Goal: Transaction & Acquisition: Book appointment/travel/reservation

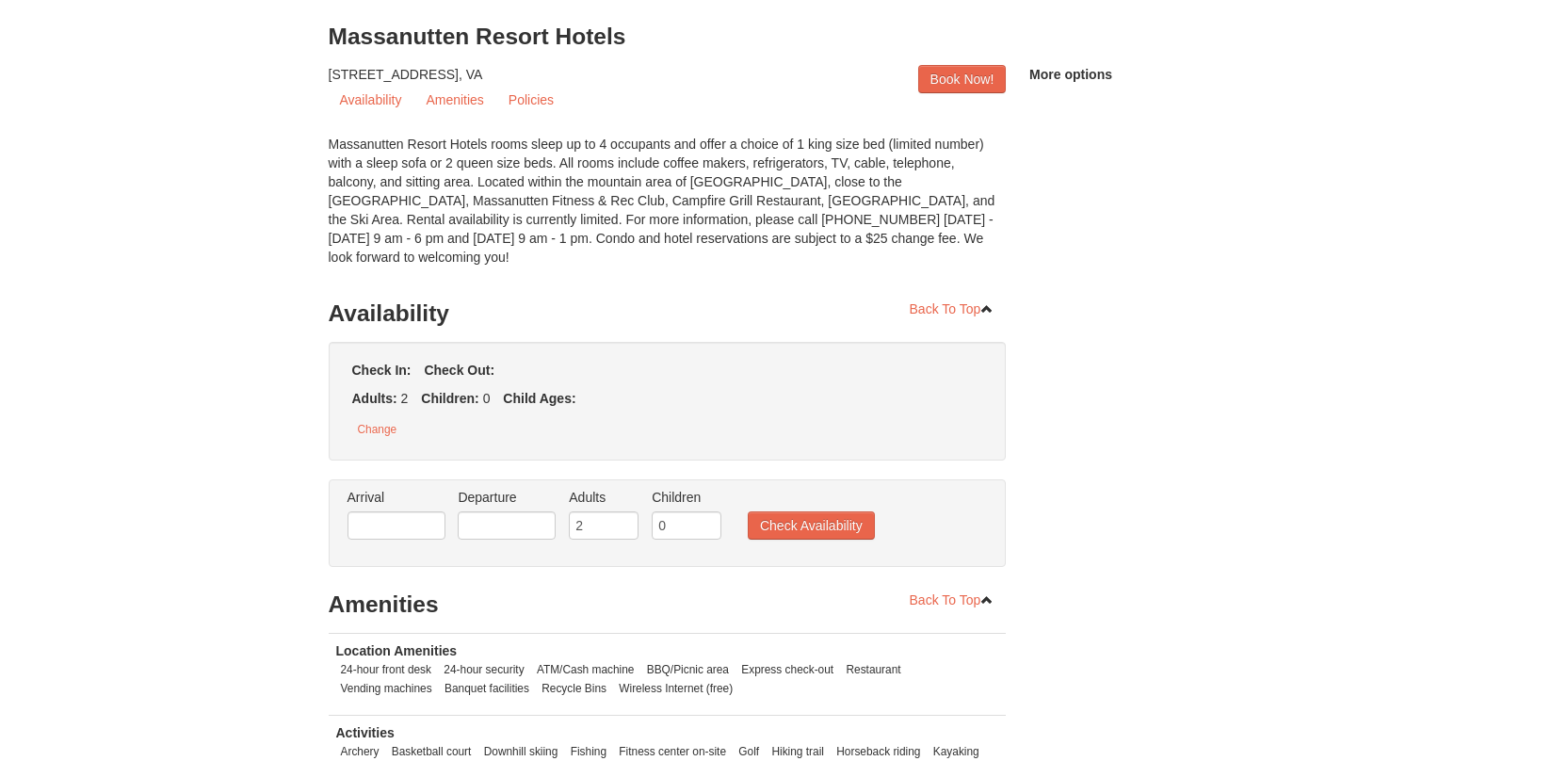
scroll to position [189, 0]
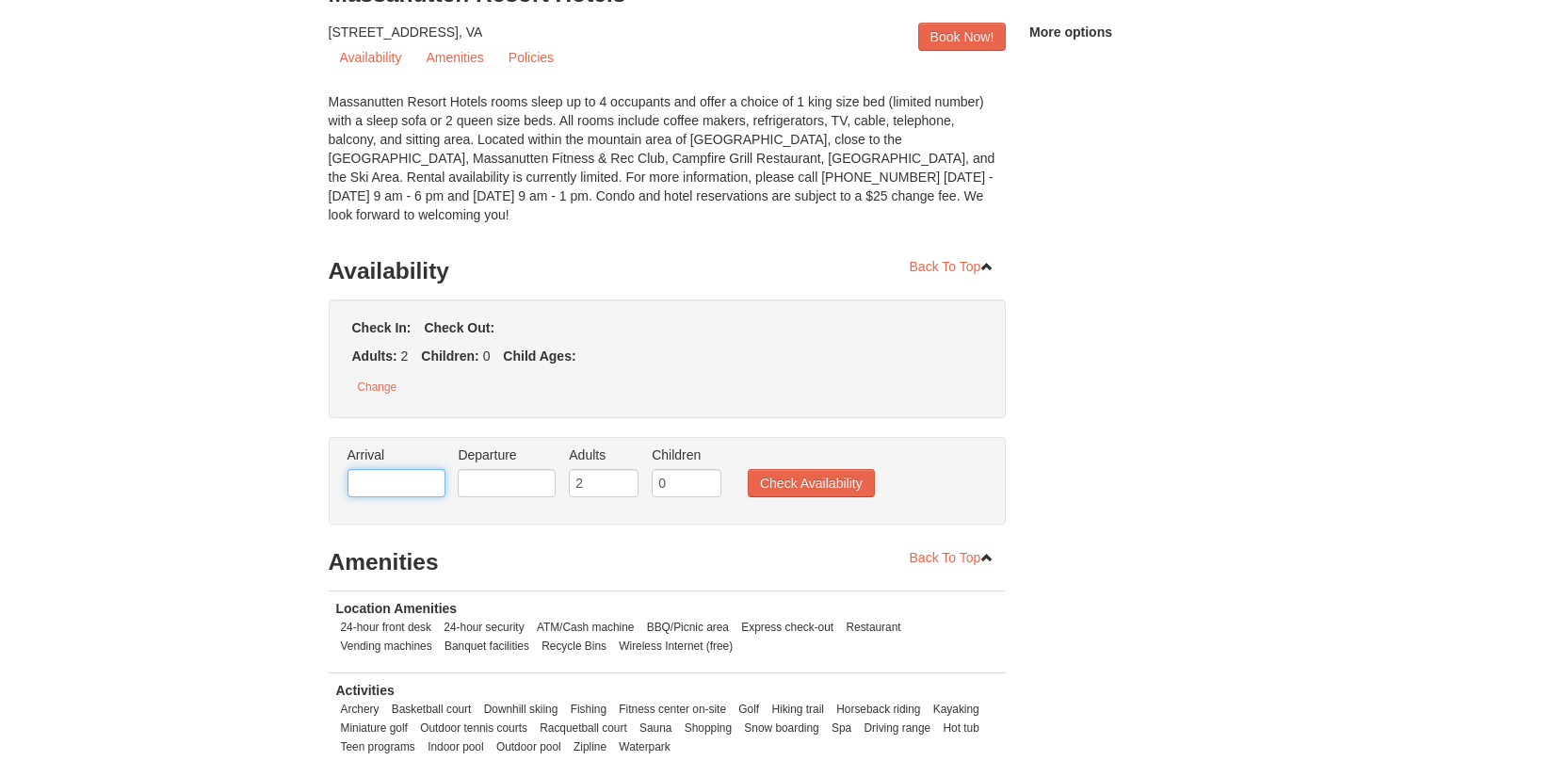
click at [392, 478] on input "text" at bounding box center [397, 482] width 98 height 28
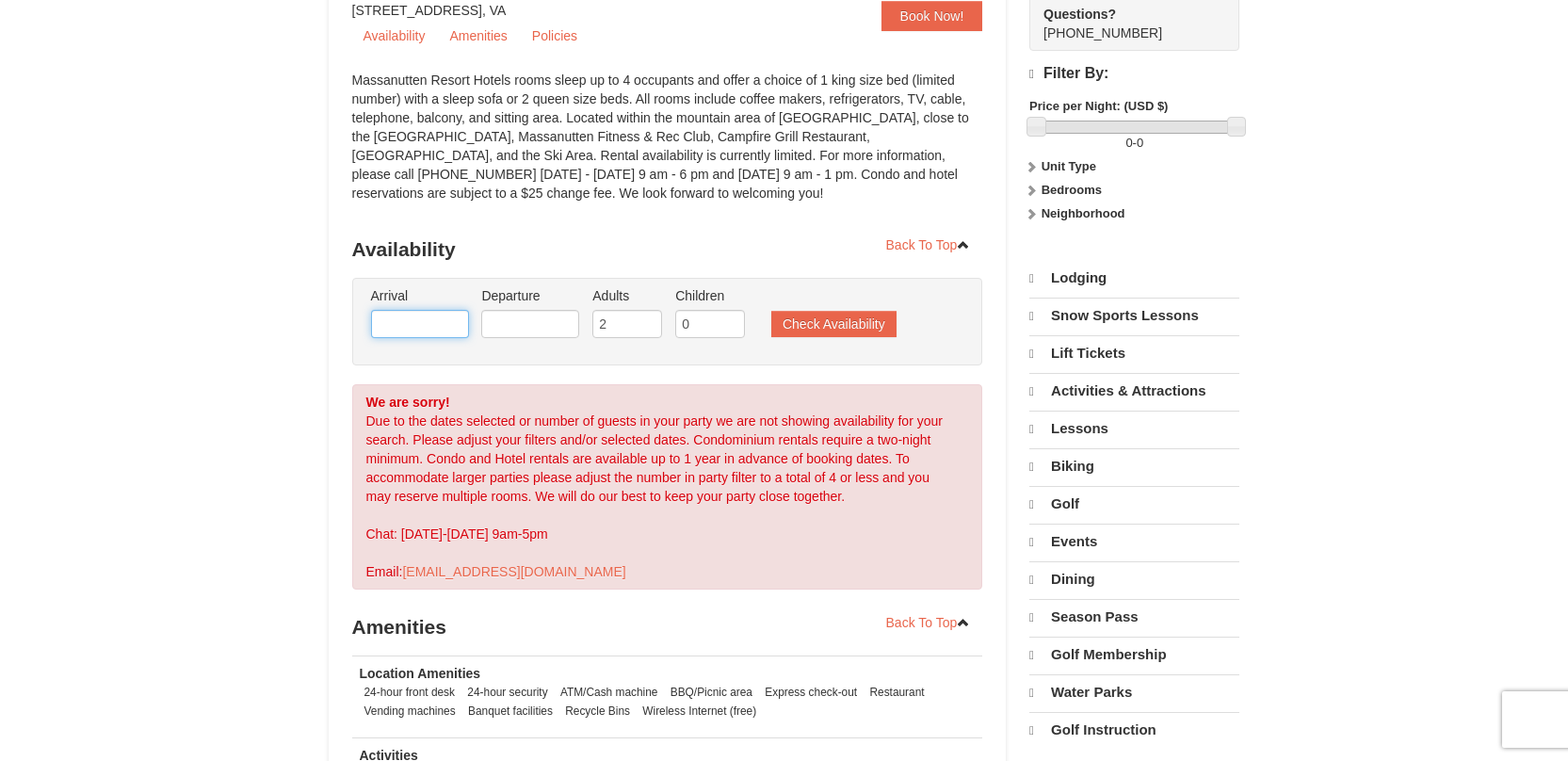
select select "10"
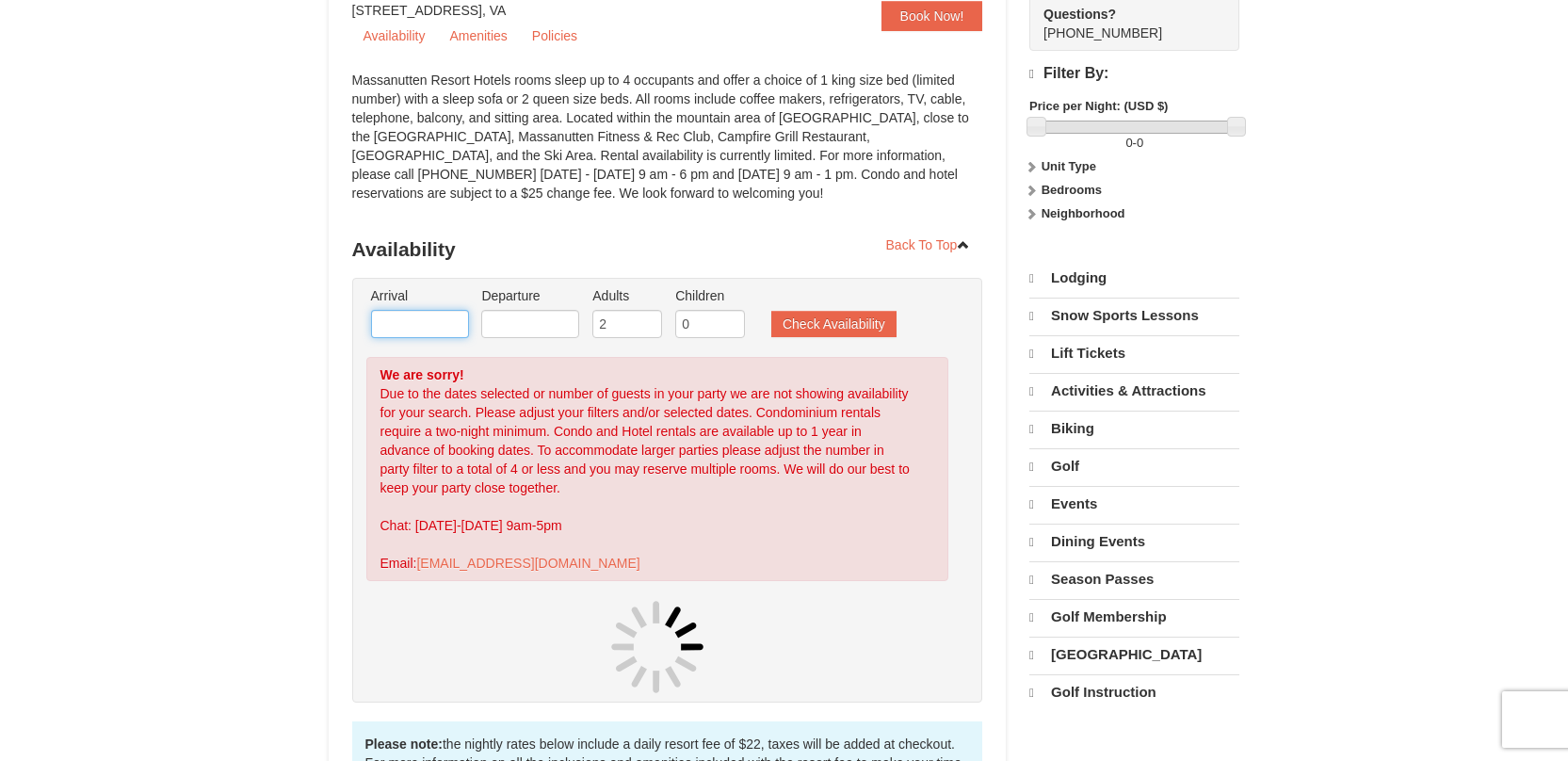
scroll to position [188, 0]
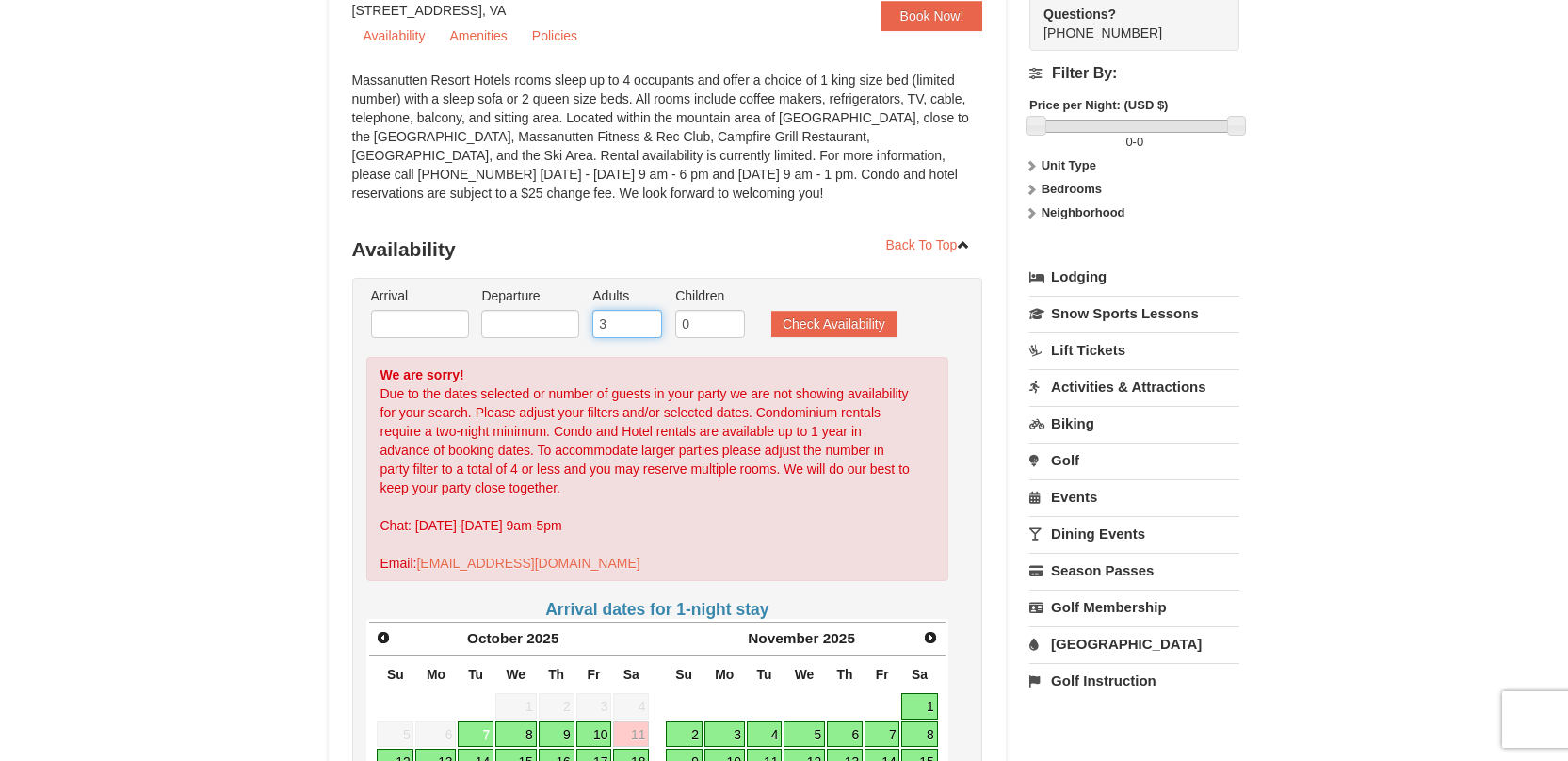
click at [648, 315] on input "3" at bounding box center [627, 323] width 70 height 28
type input "4"
click at [648, 315] on input "4" at bounding box center [627, 323] width 70 height 28
click at [932, 634] on span "Next" at bounding box center [931, 637] width 15 height 15
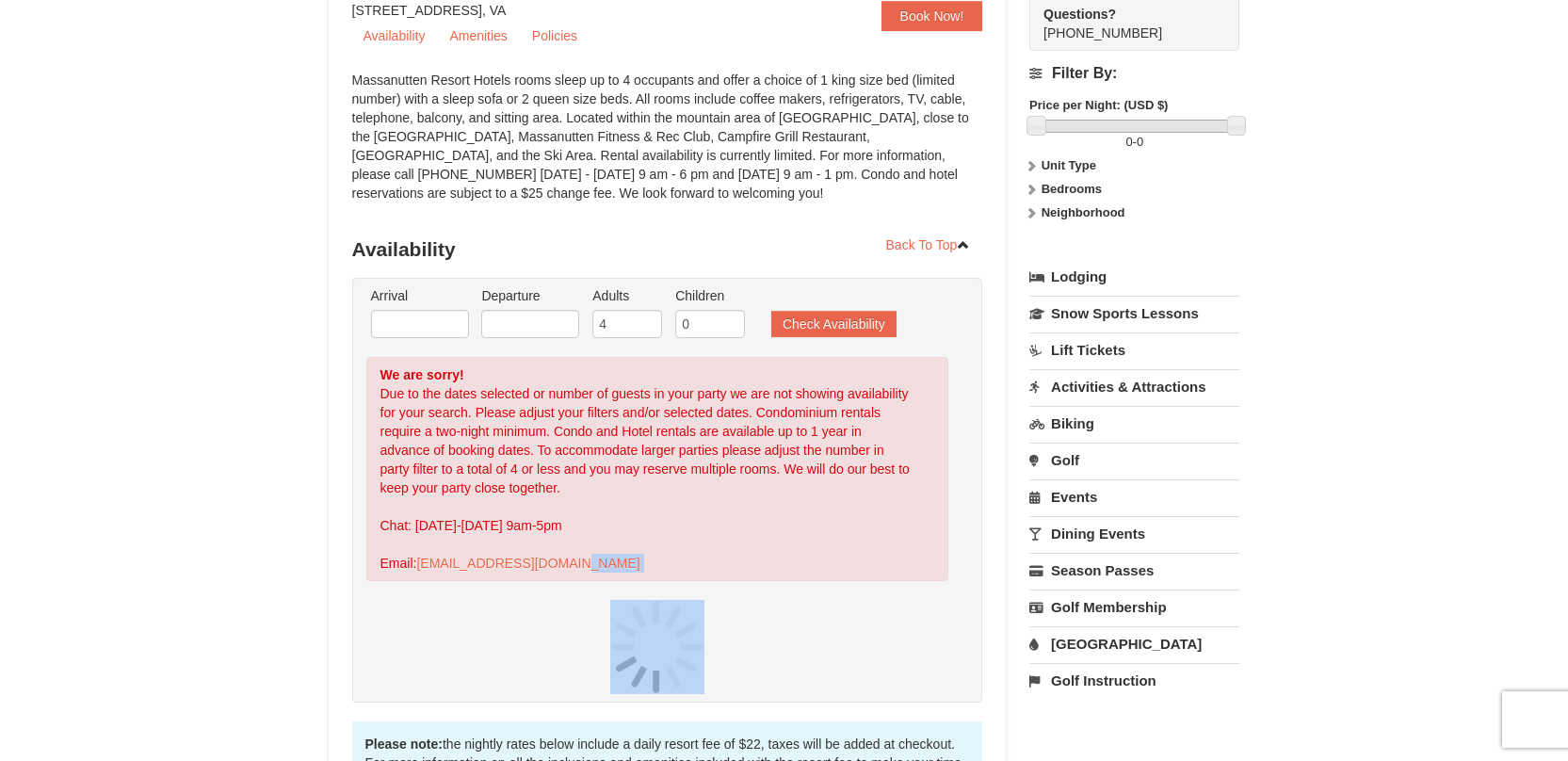
click at [932, 634] on div at bounding box center [657, 647] width 583 height 94
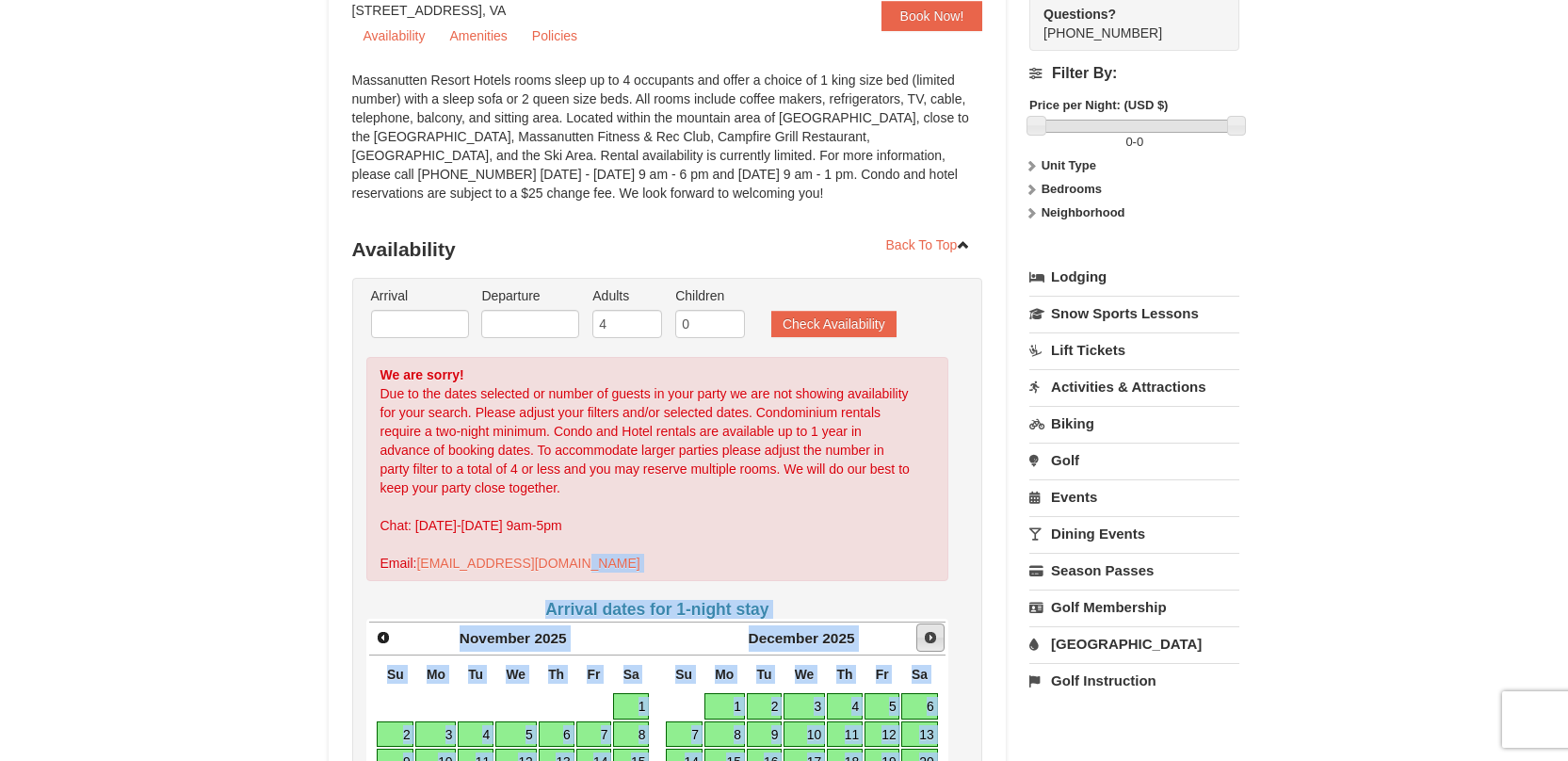
click at [927, 634] on span "Next" at bounding box center [931, 637] width 15 height 15
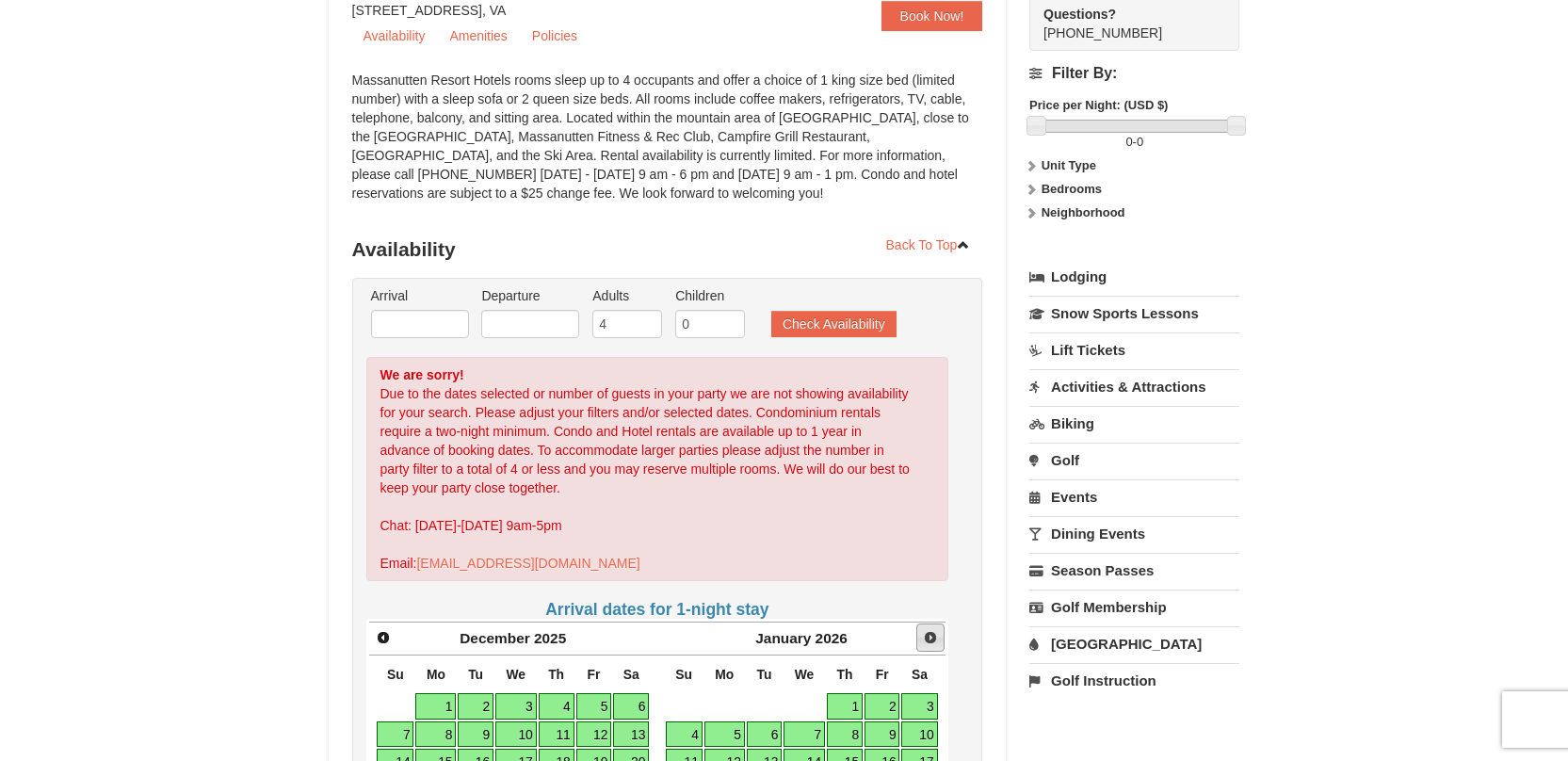
click at [927, 634] on span "Next" at bounding box center [931, 637] width 15 height 15
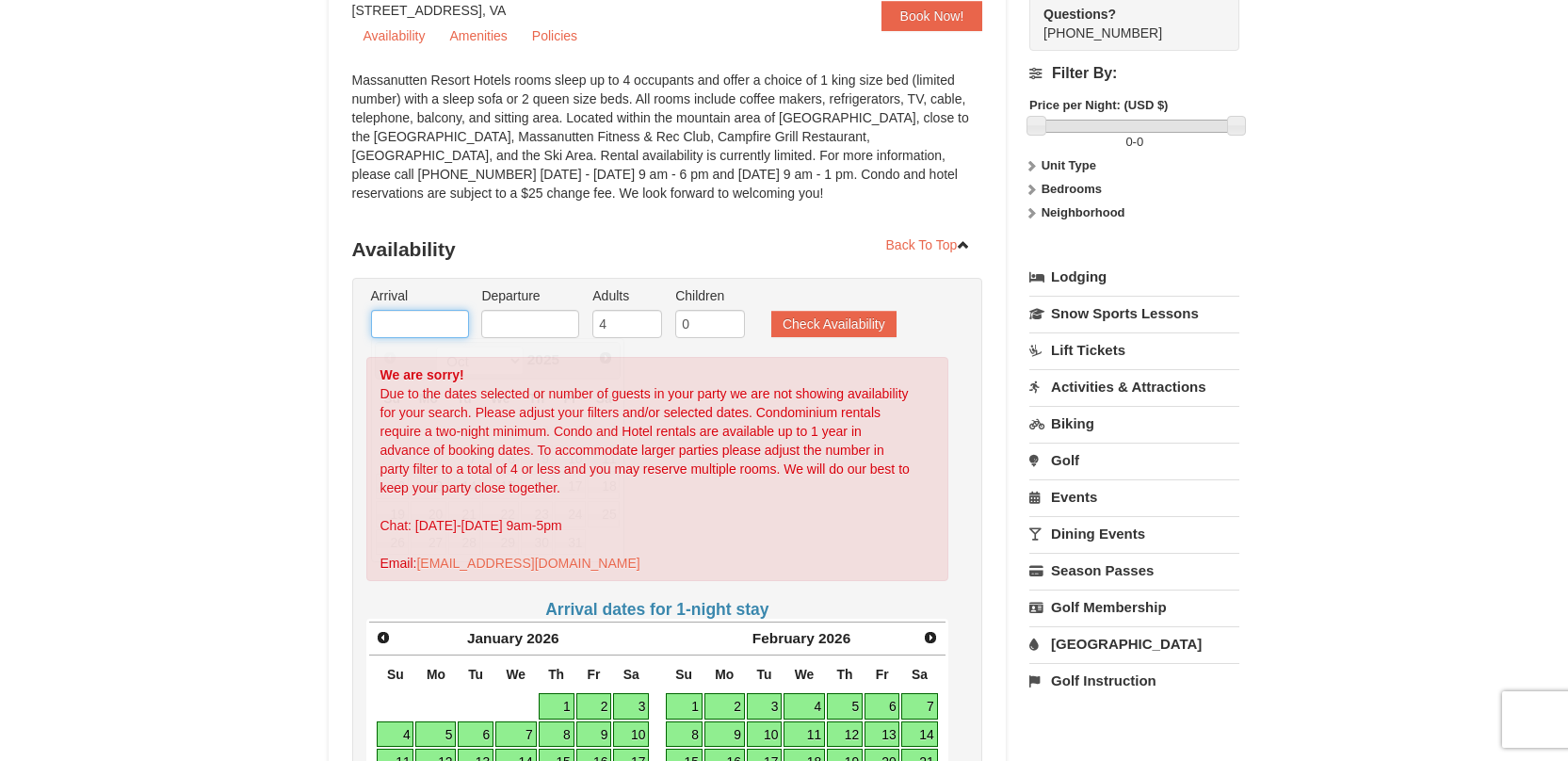
click at [449, 319] on input "text" at bounding box center [420, 323] width 98 height 28
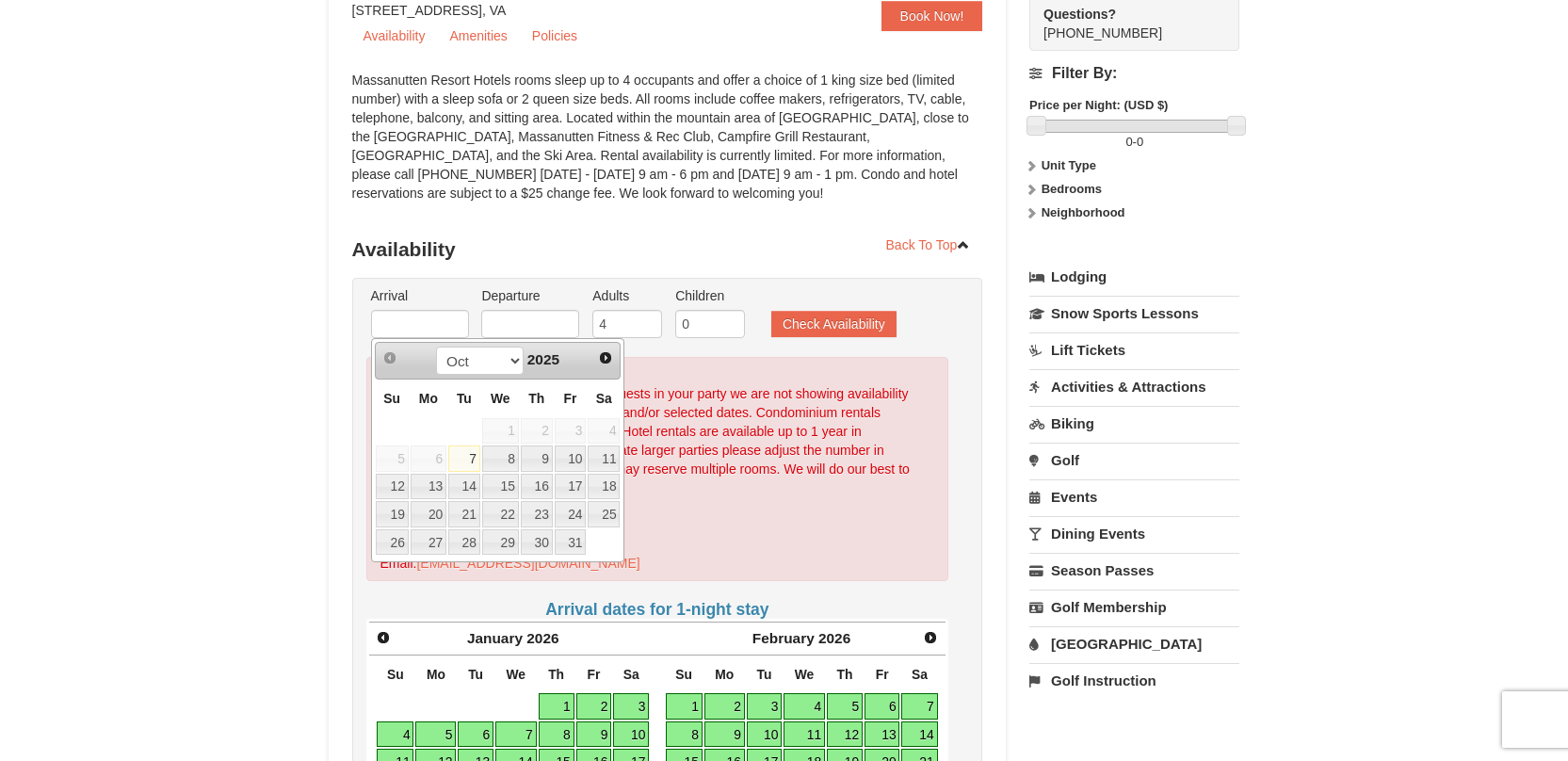
click at [546, 358] on span "2025" at bounding box center [542, 358] width 32 height 16
click at [609, 353] on span "Next" at bounding box center [606, 358] width 15 height 15
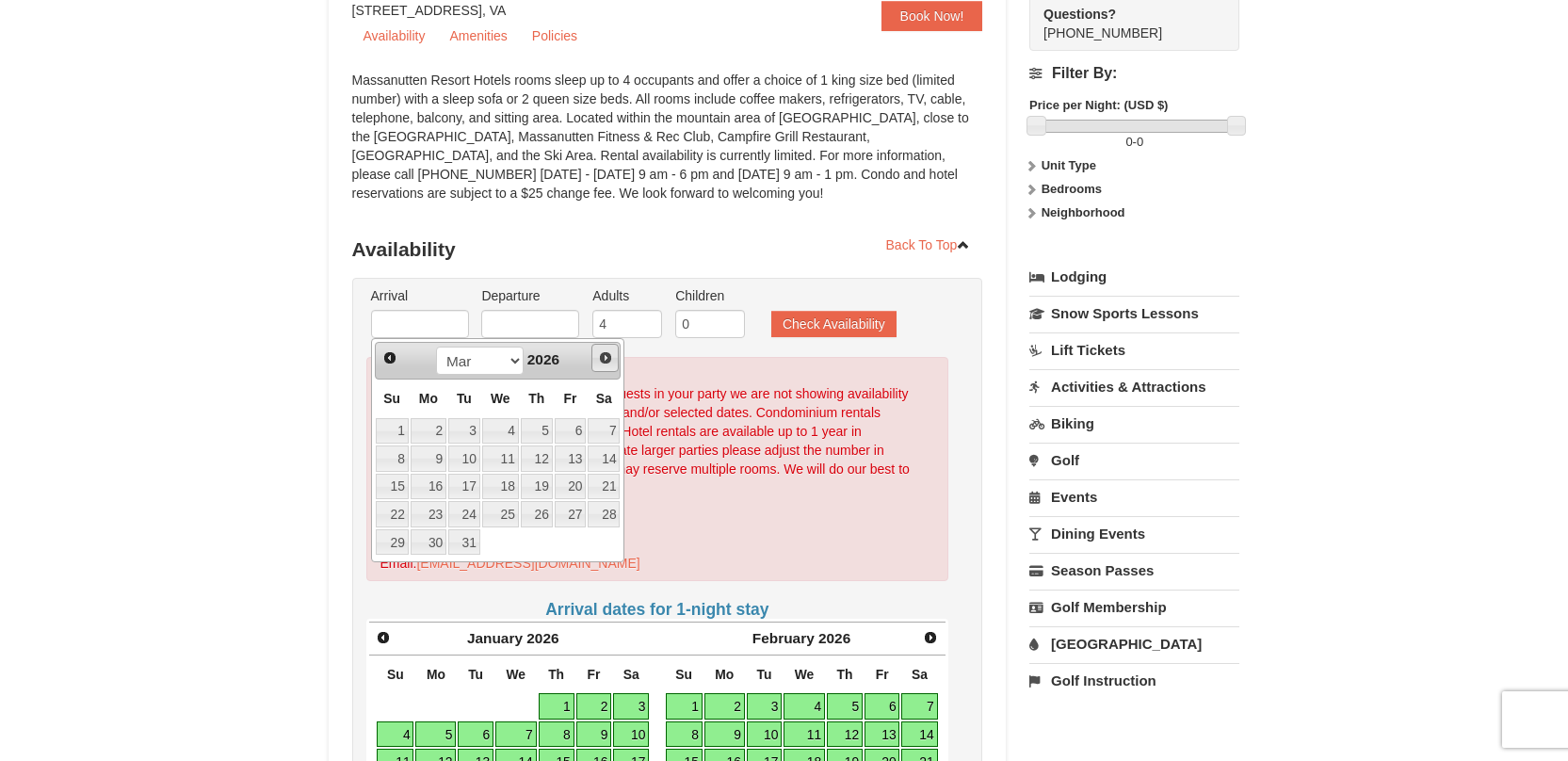
click at [609, 353] on span "Next" at bounding box center [606, 358] width 15 height 15
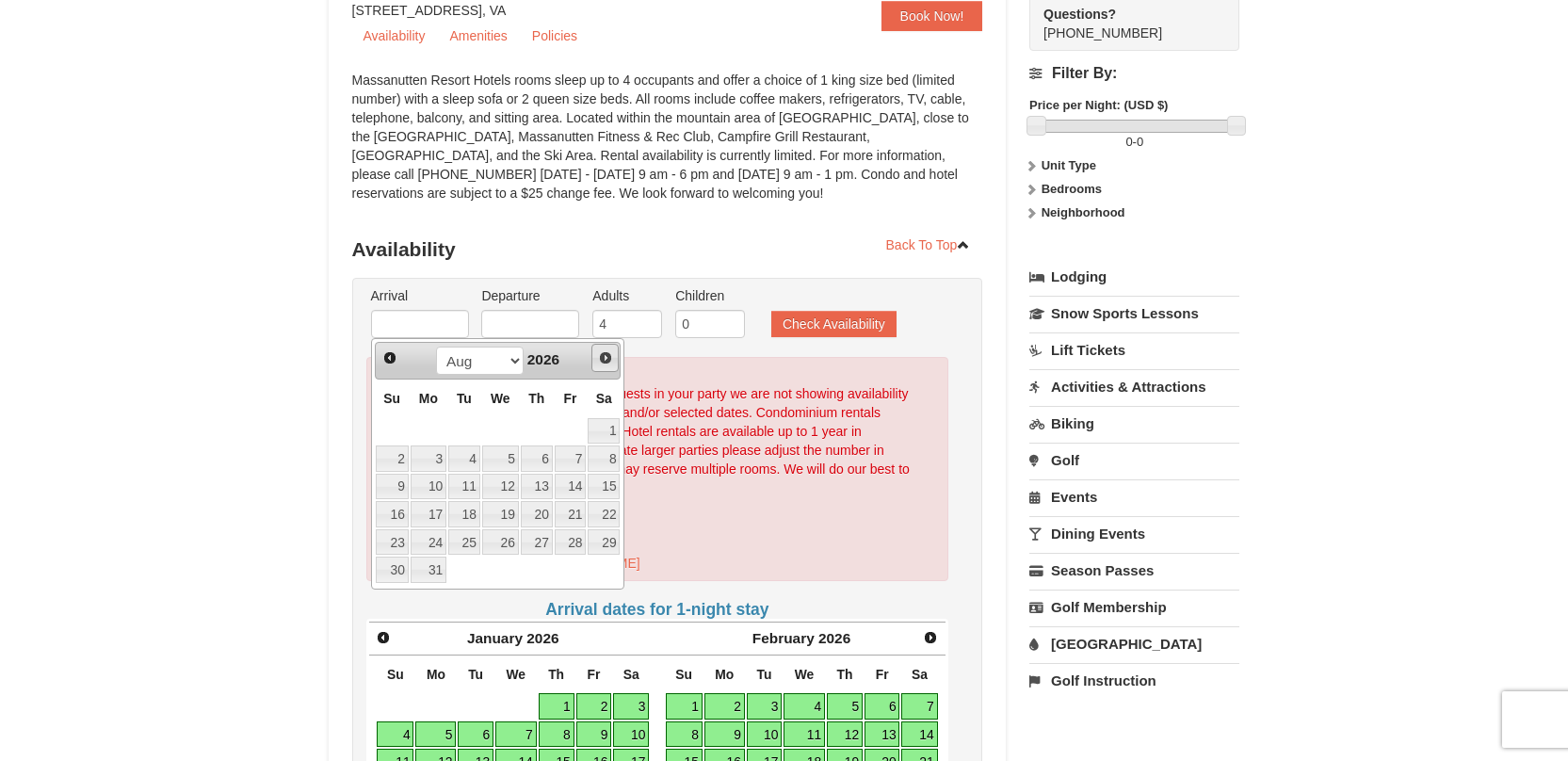
click at [609, 353] on span "Next" at bounding box center [606, 358] width 15 height 15
click at [573, 435] on link "4" at bounding box center [570, 431] width 32 height 27
type input "09/04/2026"
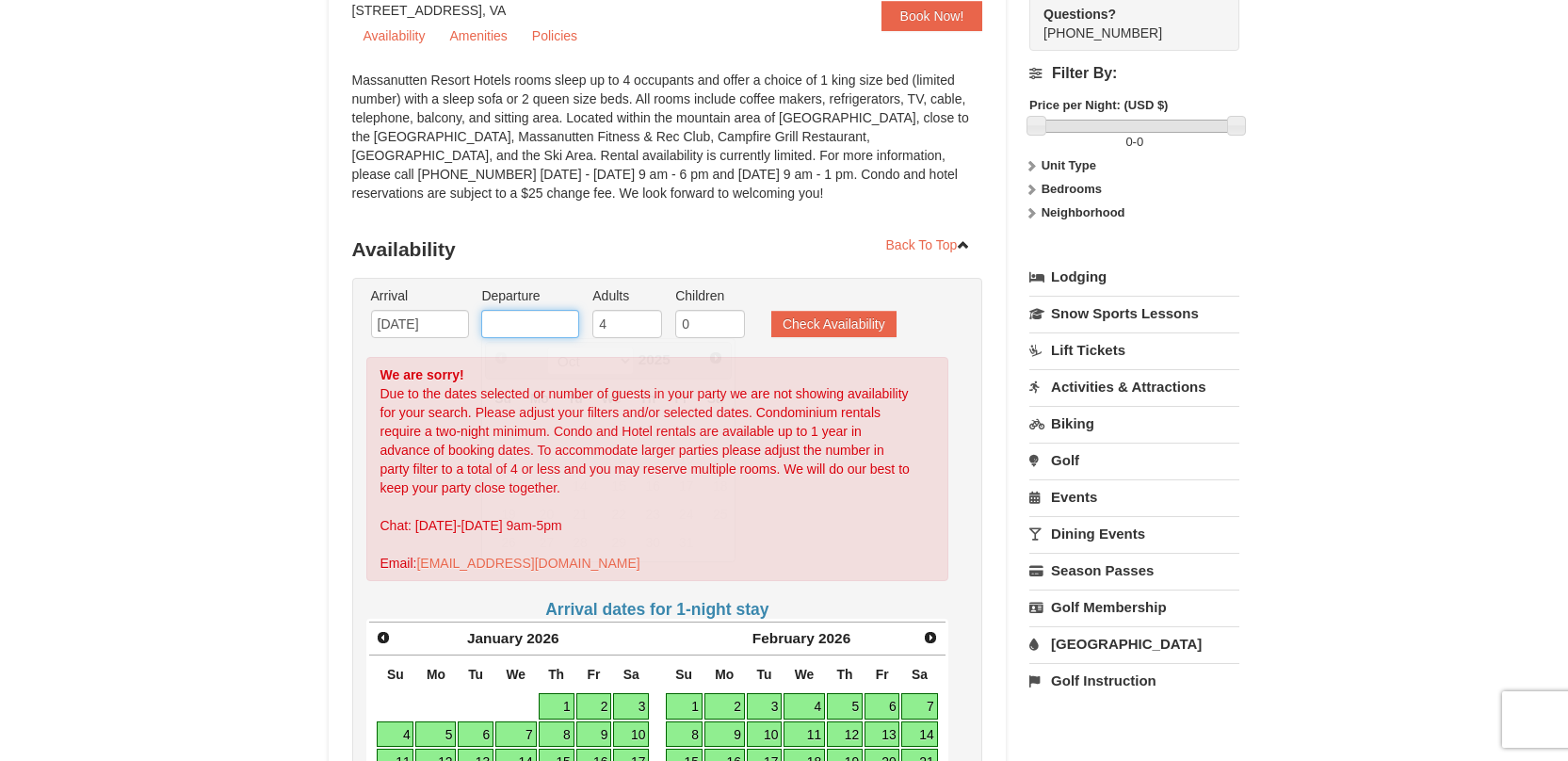
click at [559, 318] on input "text" at bounding box center [530, 323] width 98 height 28
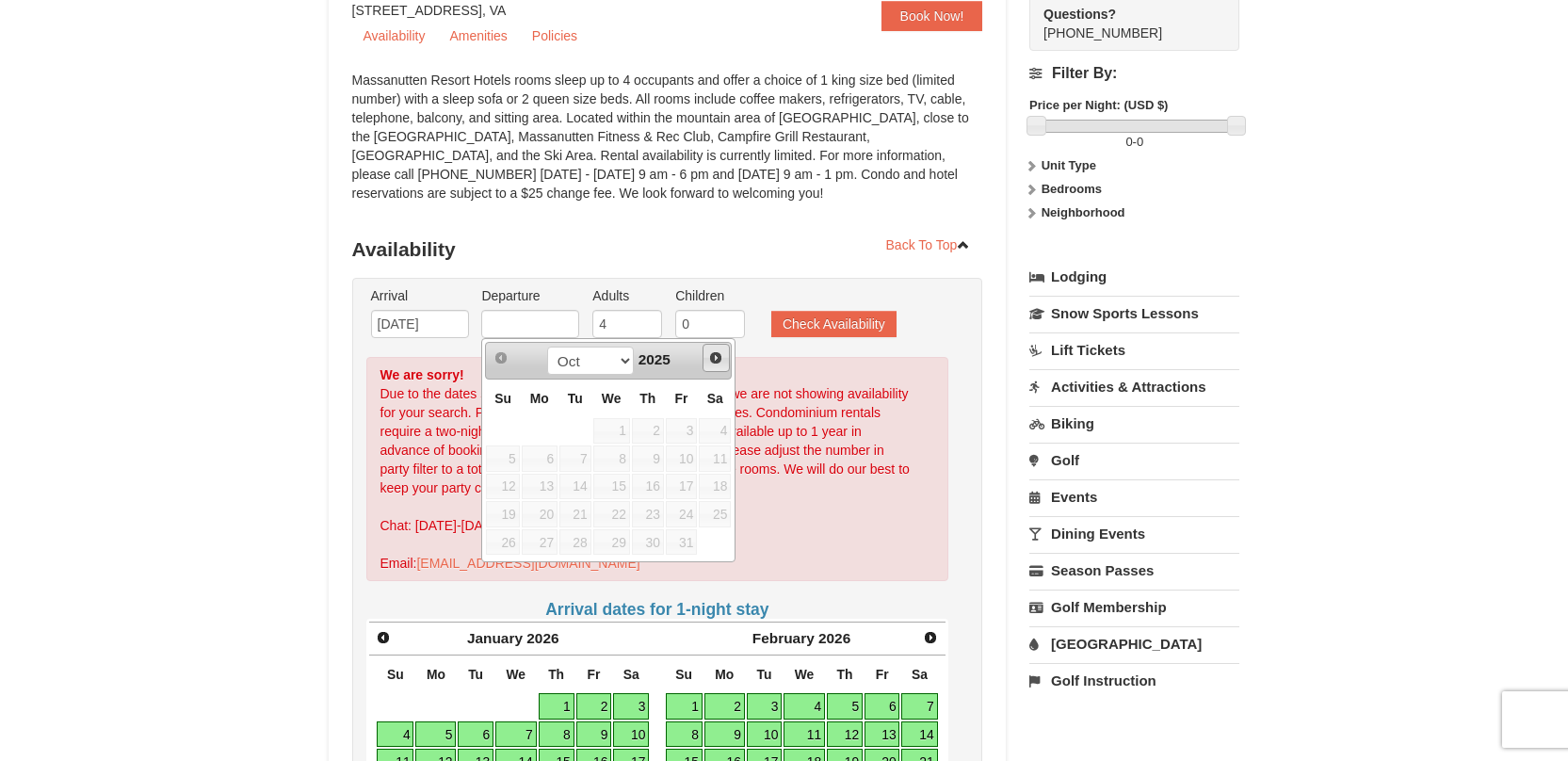
click at [705, 363] on link "Next" at bounding box center [716, 357] width 28 height 28
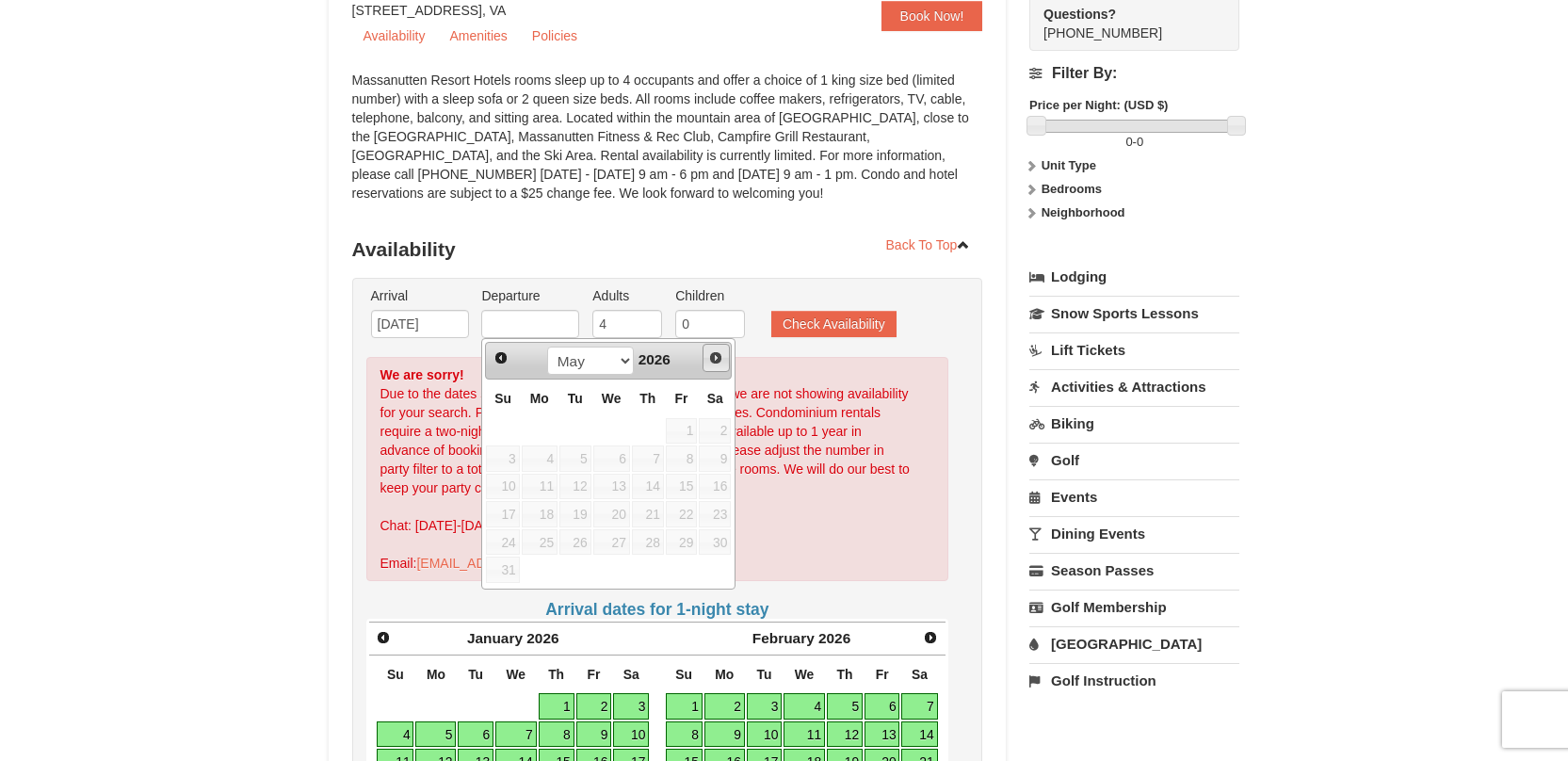
click at [705, 363] on link "Next" at bounding box center [716, 357] width 28 height 28
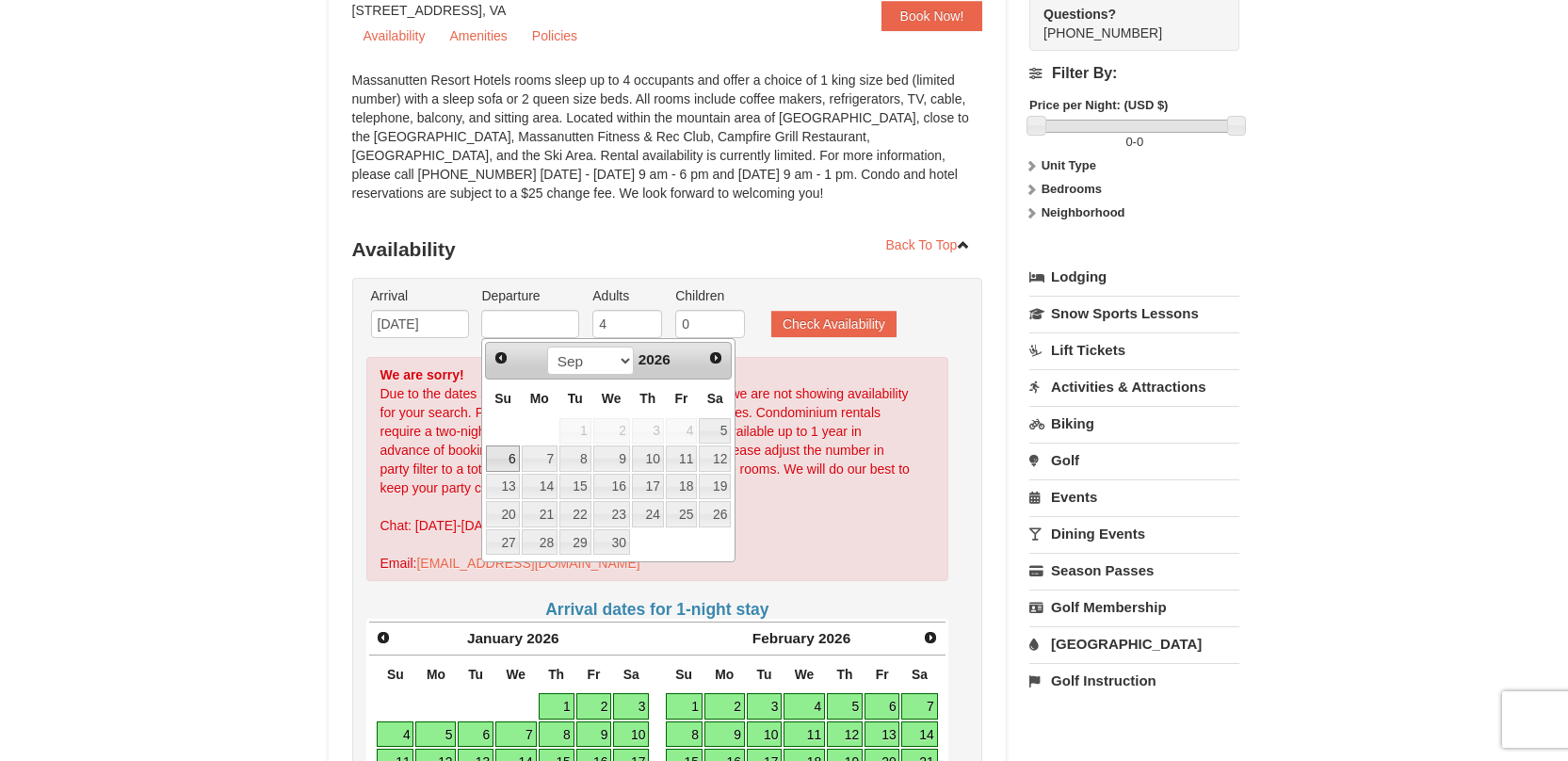
click at [501, 453] on link "6" at bounding box center [502, 459] width 33 height 27
type input "09/06/2026"
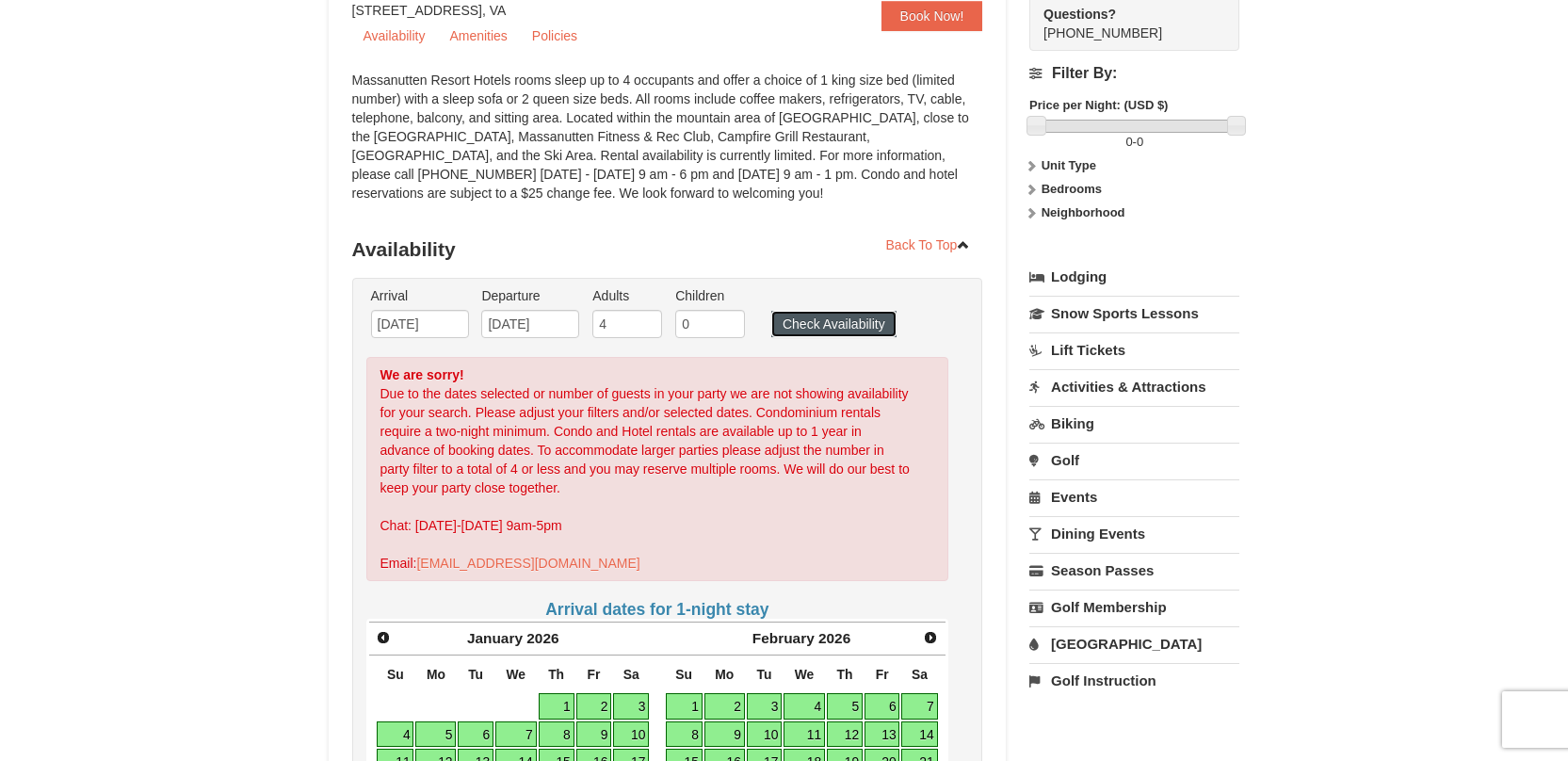
click at [782, 315] on button "Check Availability" at bounding box center [834, 324] width 126 height 27
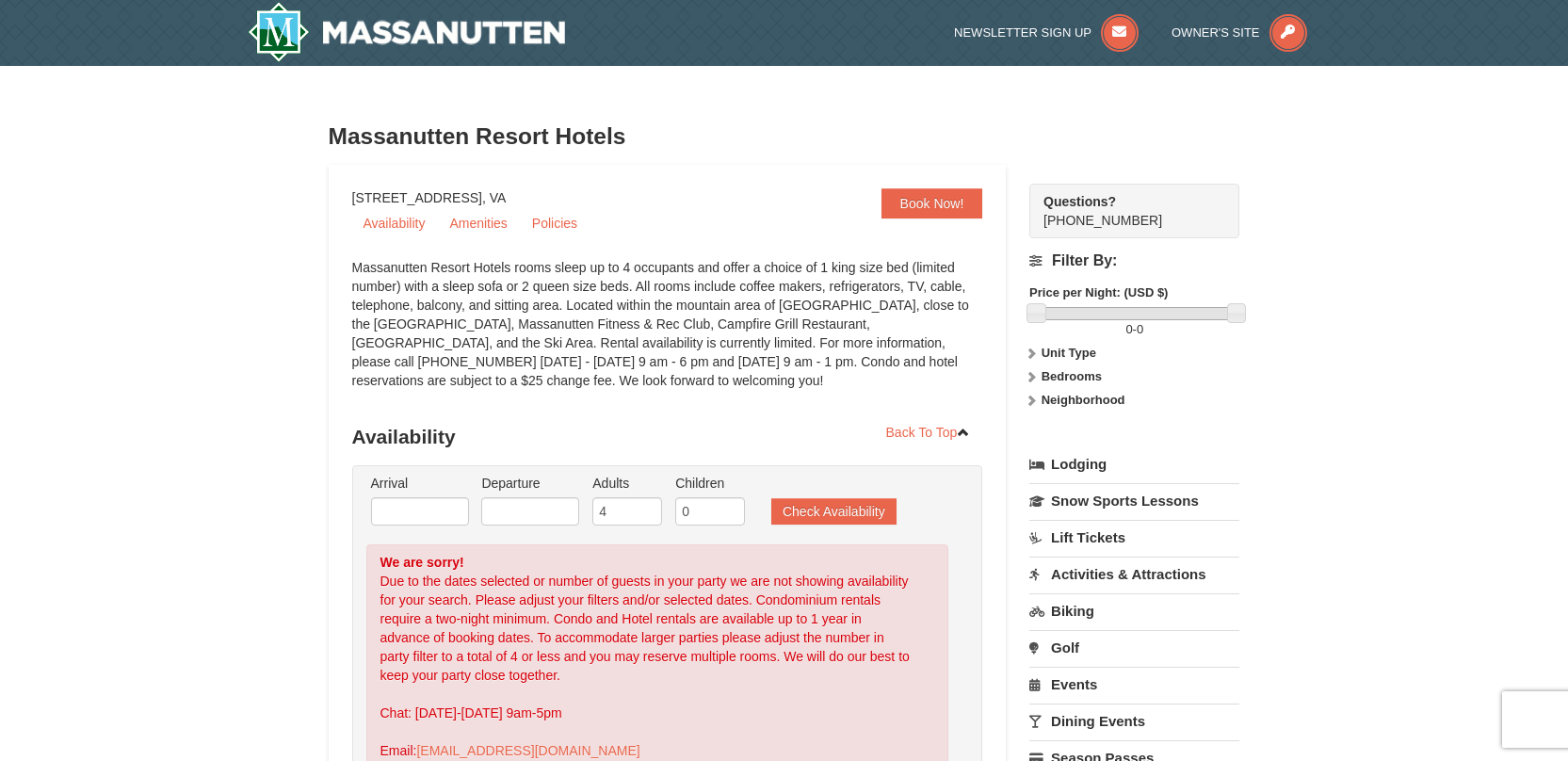
click at [1097, 351] on label "Unit Type" at bounding box center [1134, 354] width 210 height 19
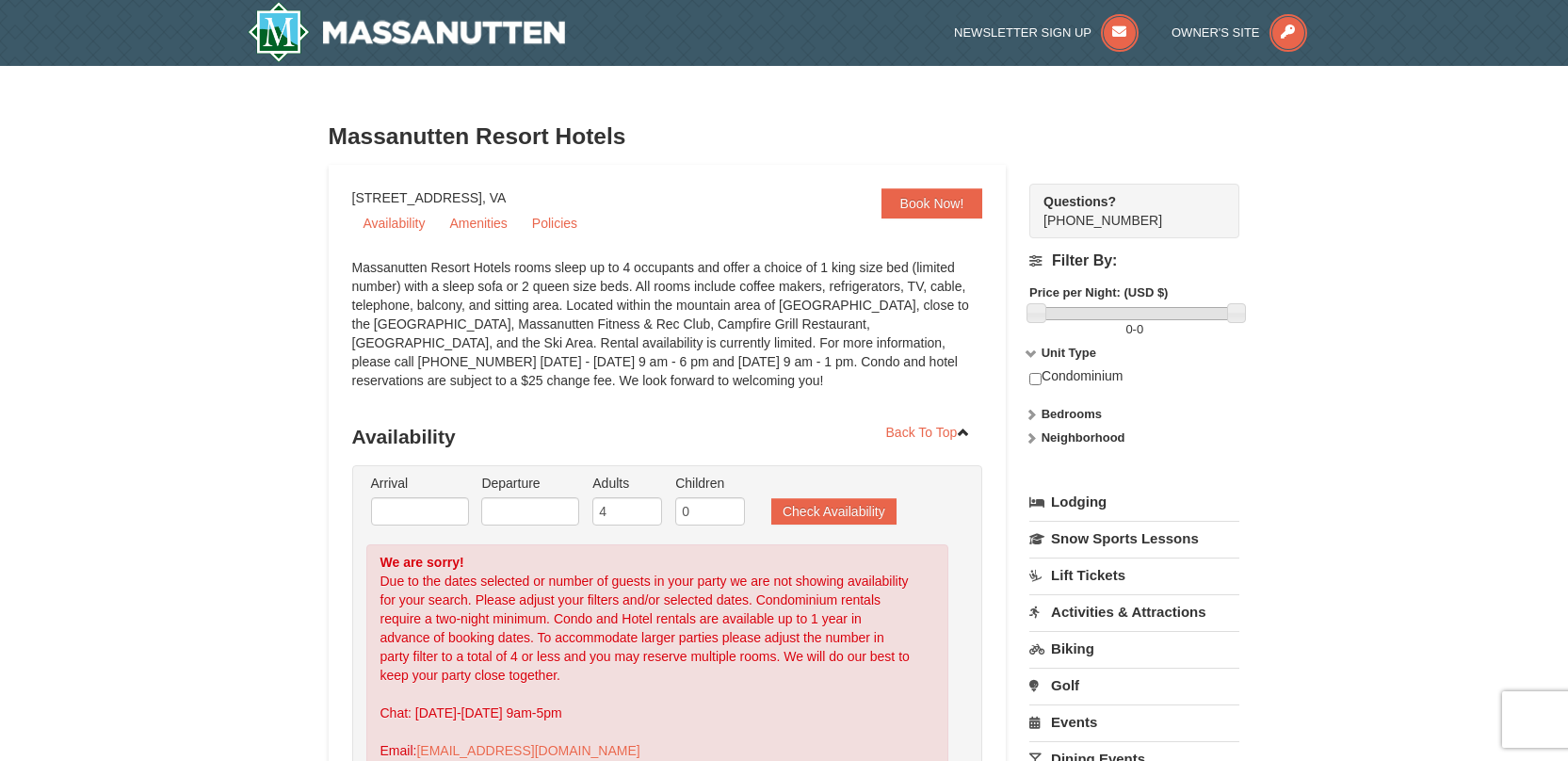
click at [1071, 357] on strong "Unit Type" at bounding box center [1069, 353] width 55 height 14
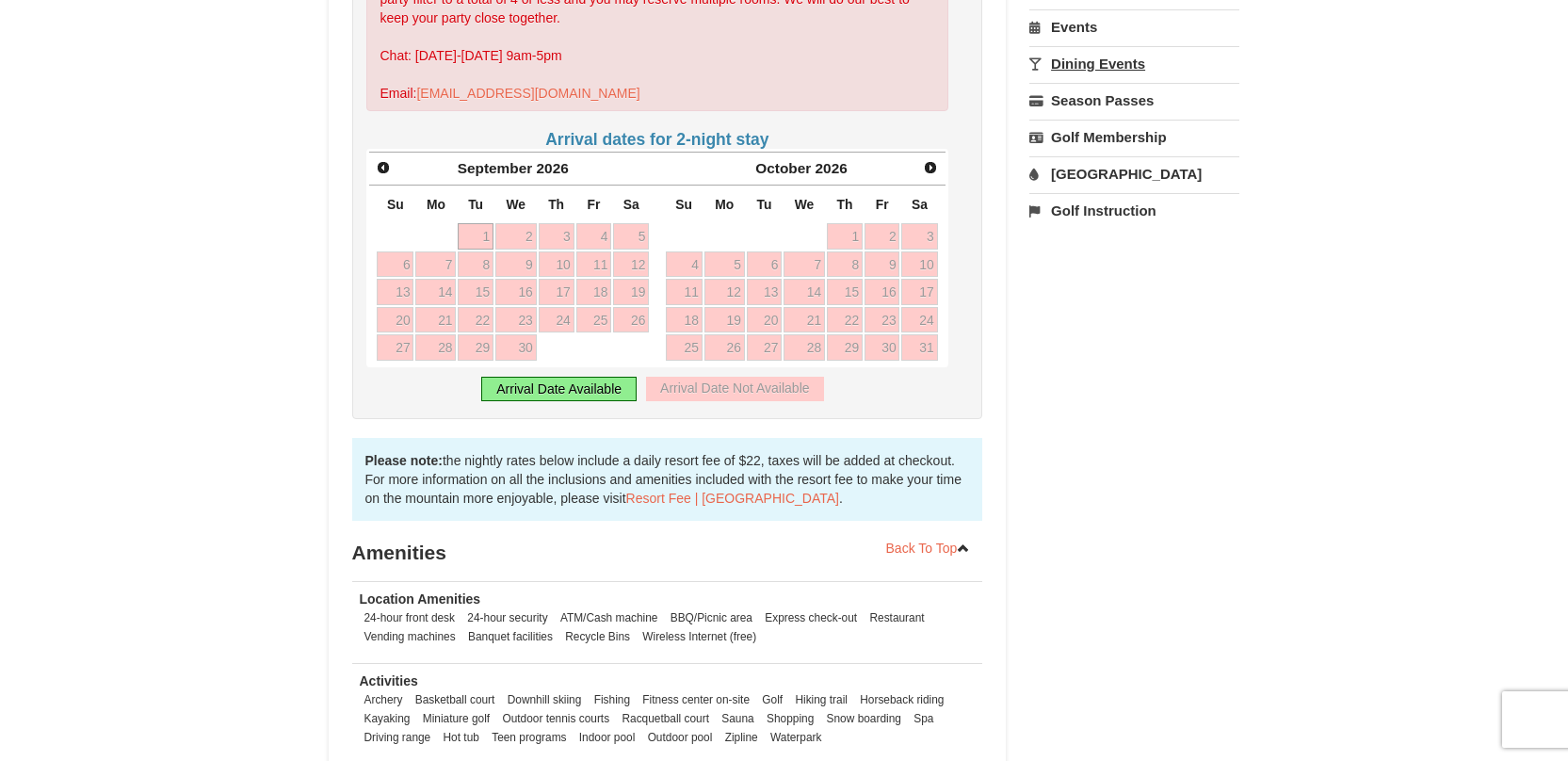
scroll to position [659, 0]
click at [826, 276] on td "15" at bounding box center [844, 289] width 37 height 28
click at [812, 283] on link "14" at bounding box center [803, 290] width 41 height 27
type input "10/14/2026"
type input "10/15/2026"
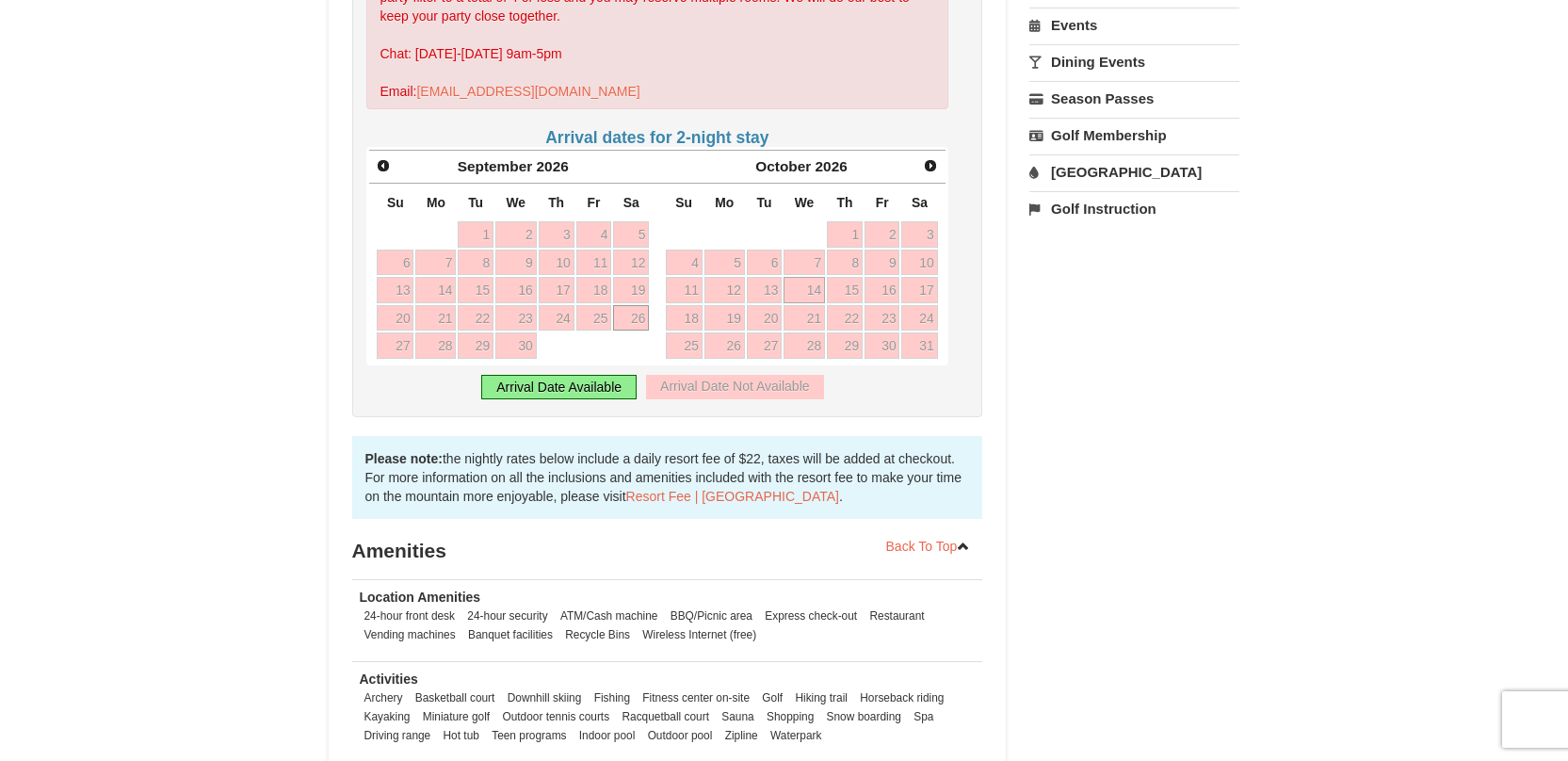
click at [642, 305] on link "26" at bounding box center [631, 318] width 35 height 27
type input "09/26/2026"
type input "10/14/2026"
click at [591, 237] on link "4" at bounding box center [593, 235] width 35 height 27
type input "[DATE]"
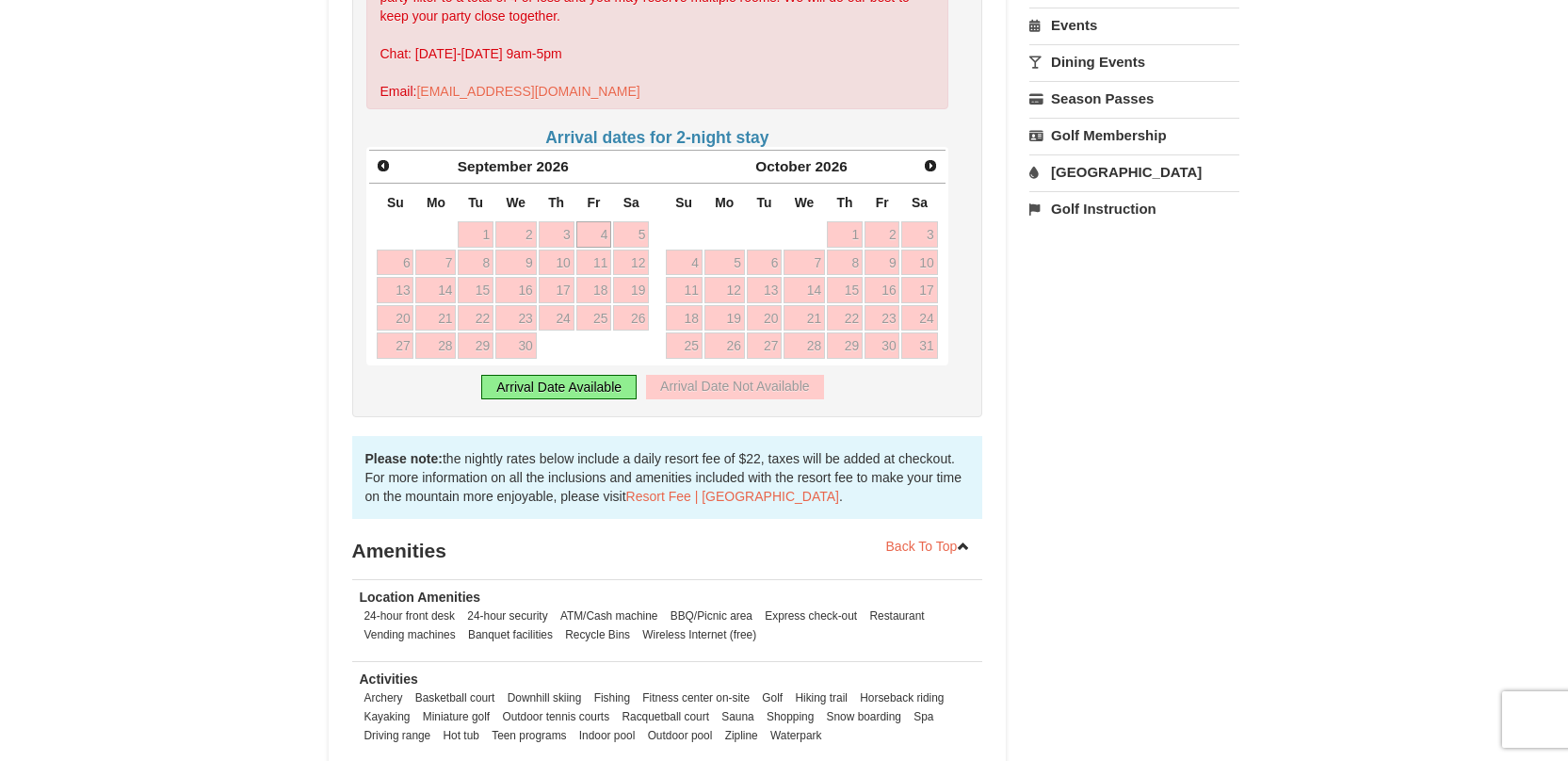
click at [492, 276] on td "15" at bounding box center [475, 289] width 37 height 28
type input "09/15/2026"
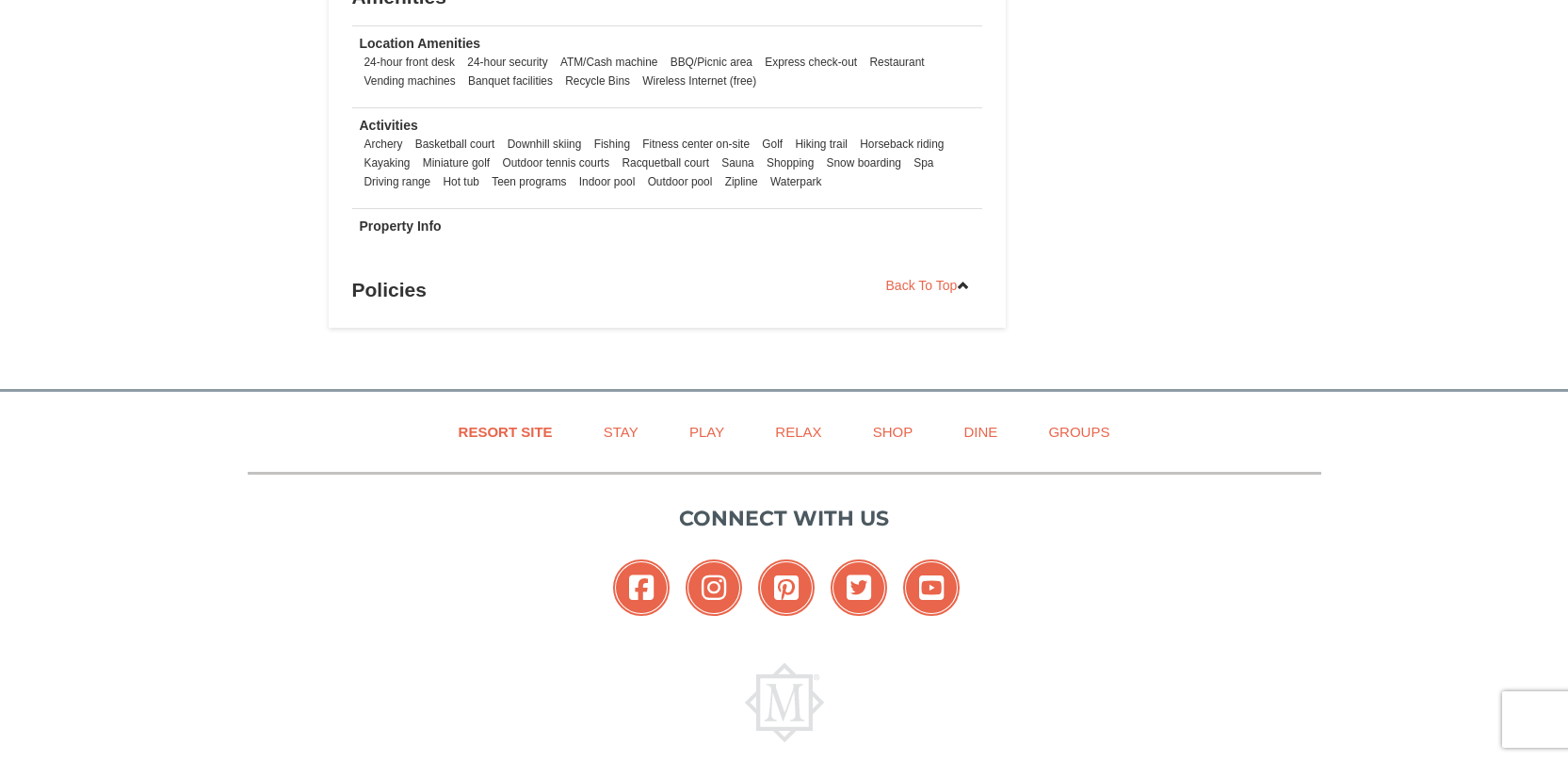
scroll to position [1224, 0]
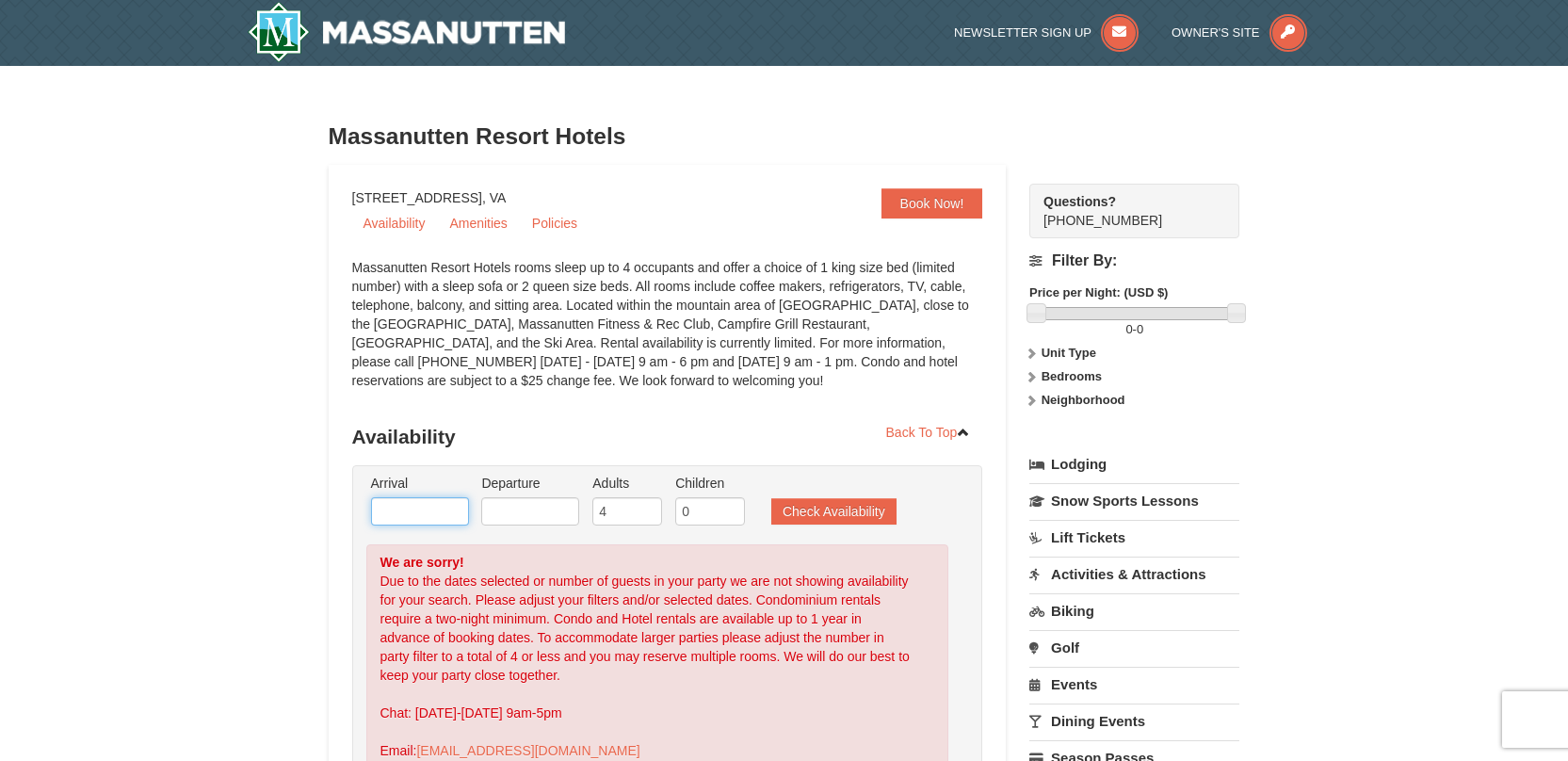
click at [429, 509] on input "text" at bounding box center [420, 511] width 98 height 28
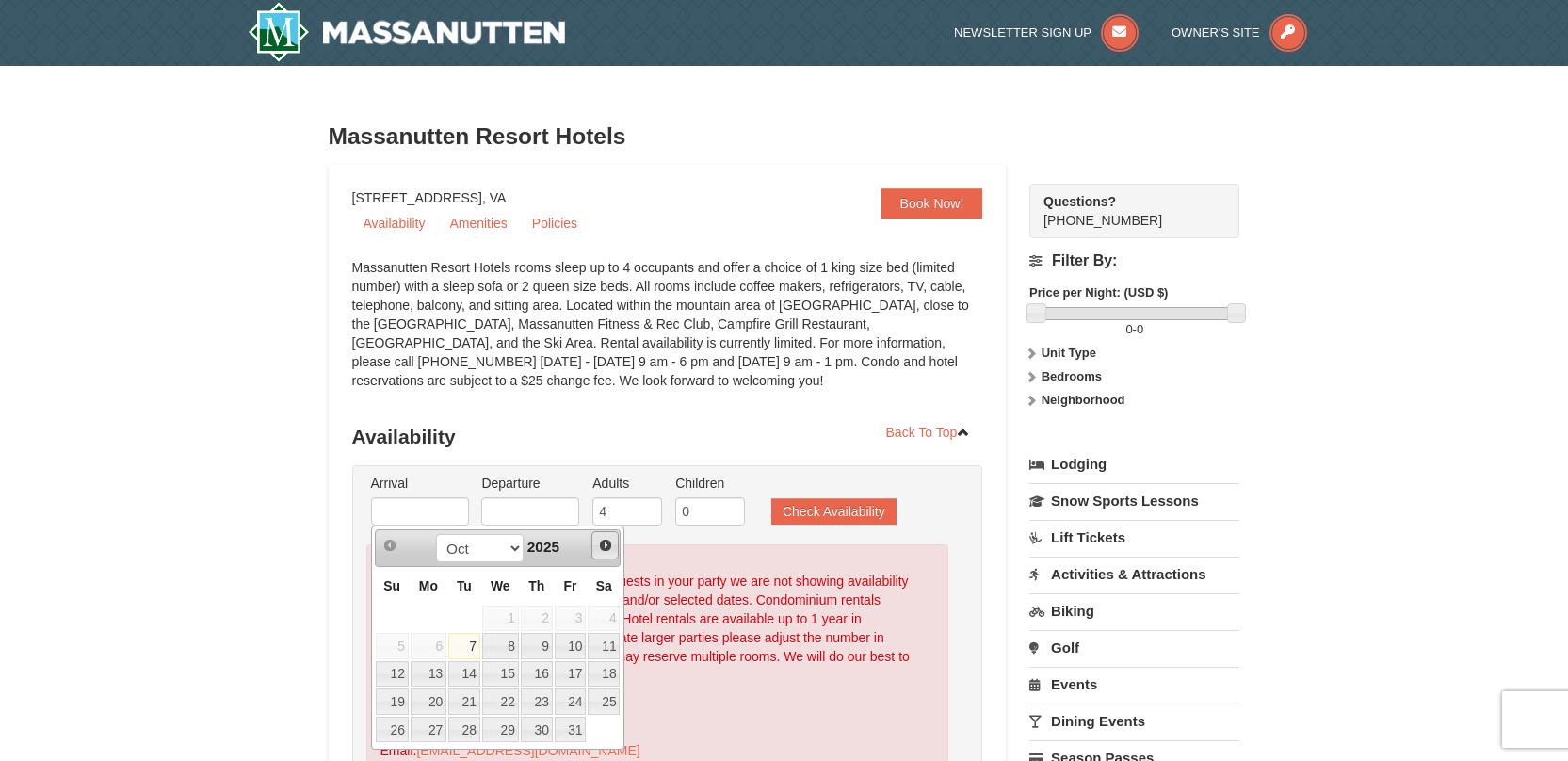
click at [602, 543] on span "Next" at bounding box center [606, 545] width 15 height 15
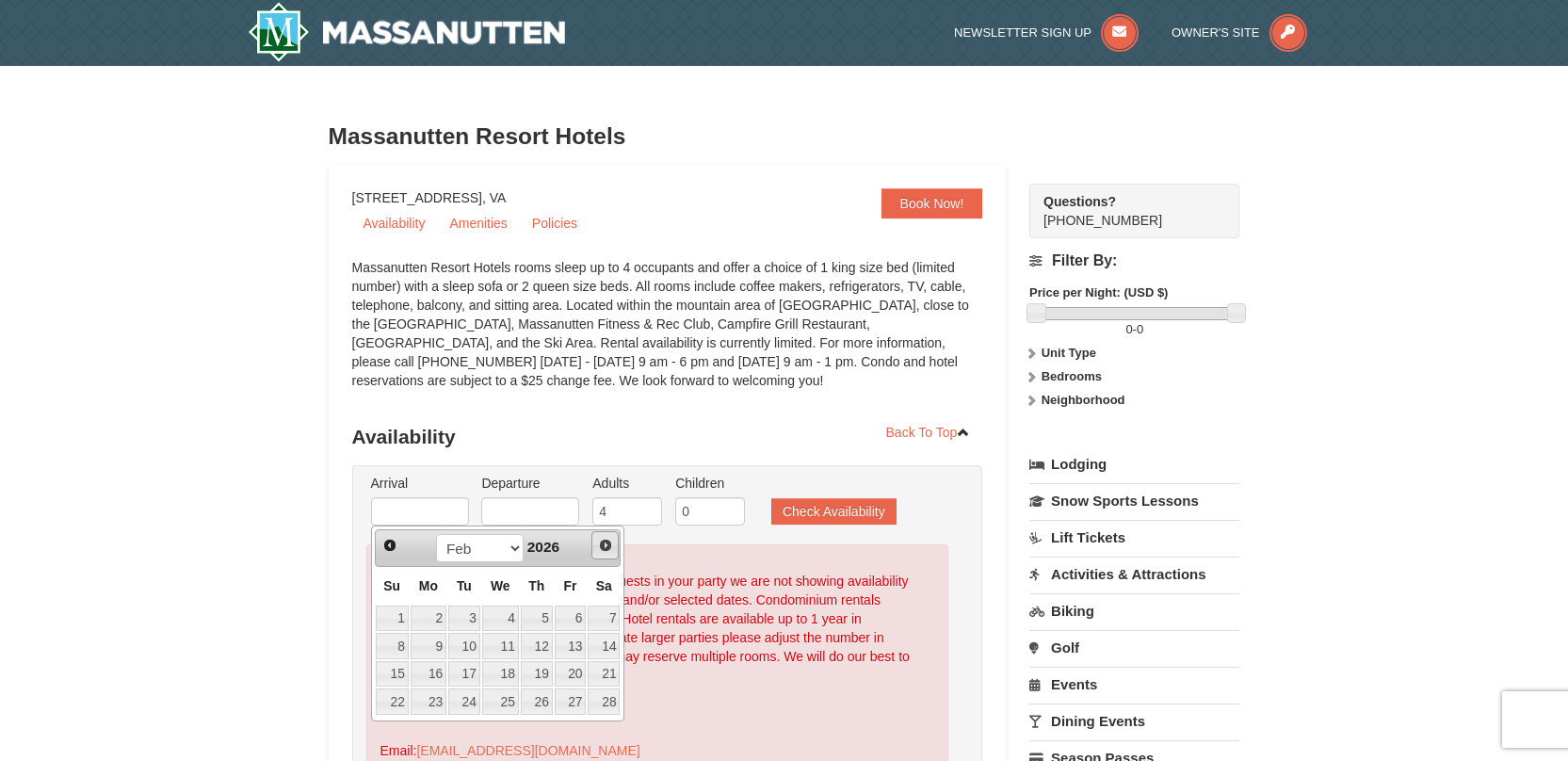
click at [602, 543] on span "Next" at bounding box center [606, 545] width 15 height 15
click at [601, 543] on span "Next" at bounding box center [606, 545] width 15 height 15
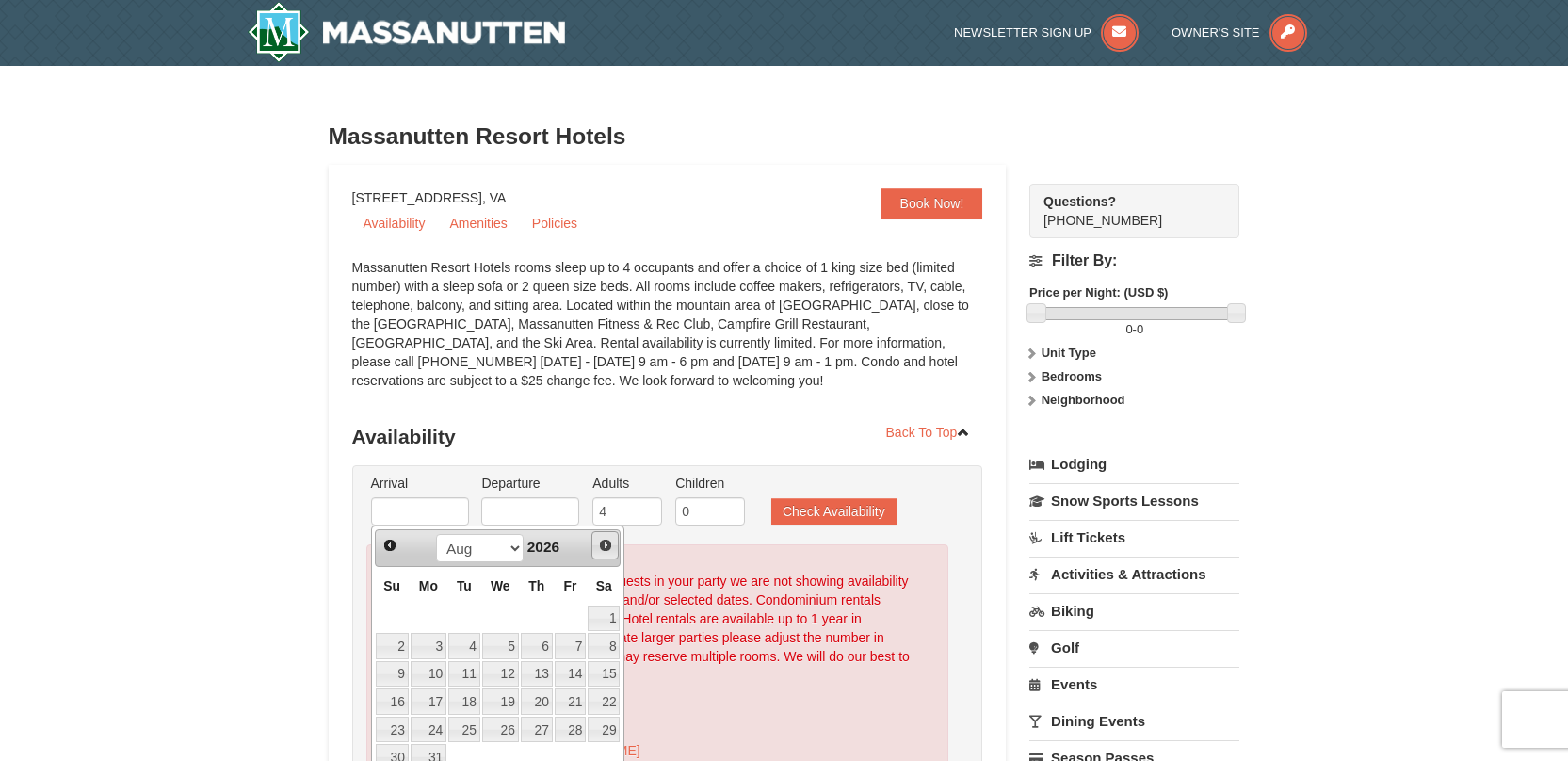
click at [601, 543] on span "Next" at bounding box center [606, 545] width 15 height 15
click at [616, 617] on link "5" at bounding box center [603, 619] width 32 height 27
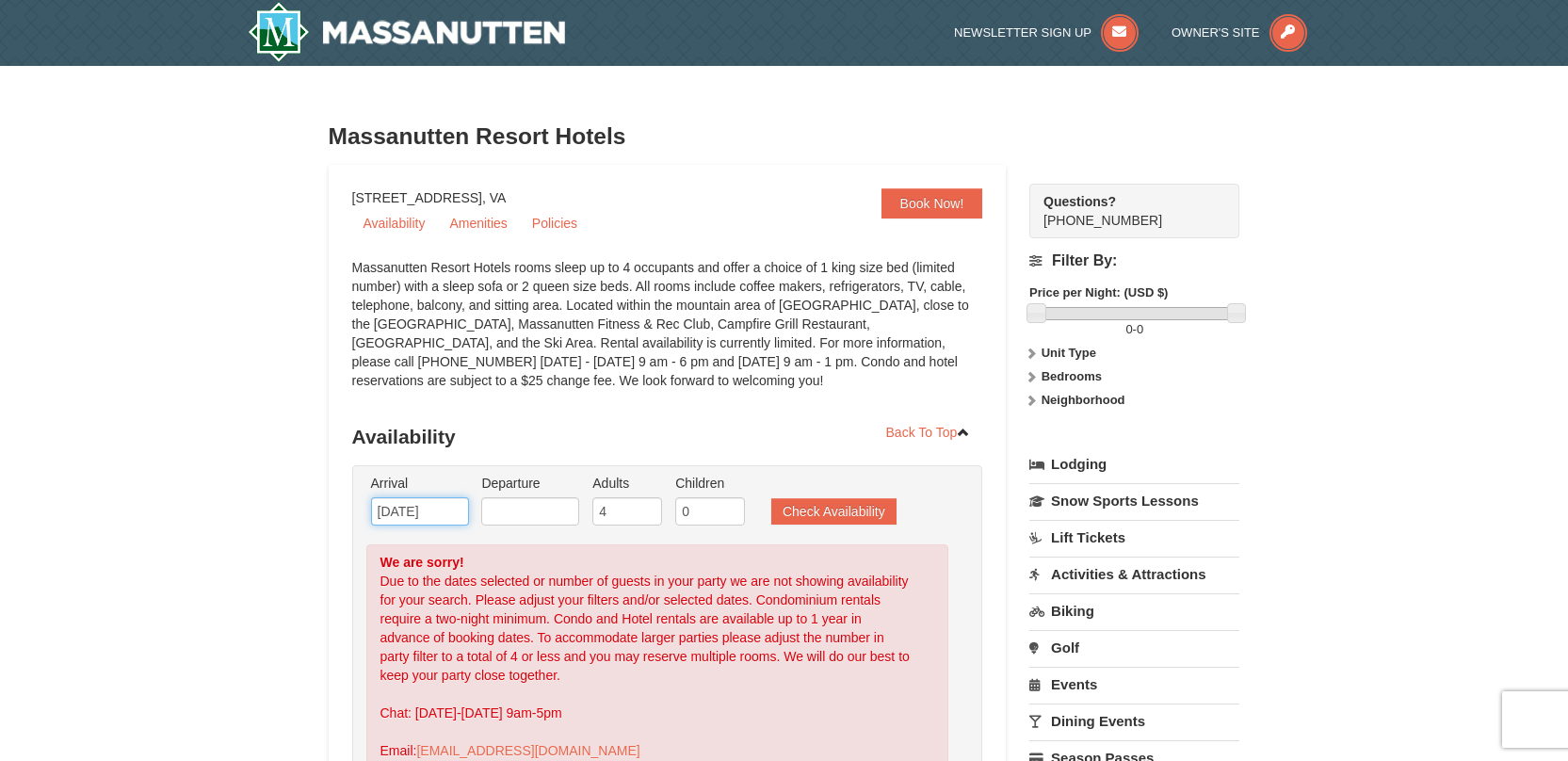
click at [446, 518] on input "09/05/2026" at bounding box center [420, 511] width 98 height 28
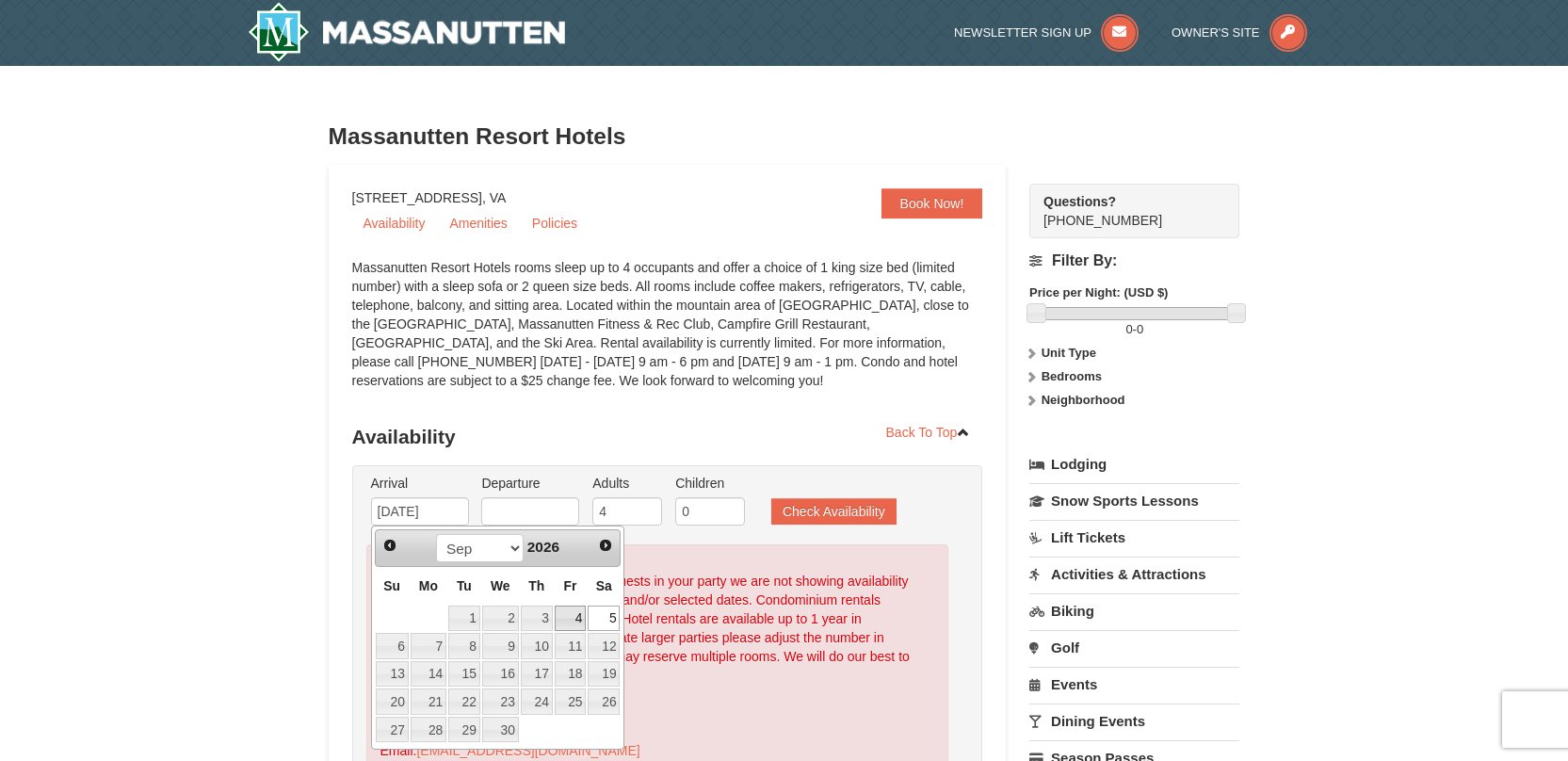
click at [577, 615] on link "4" at bounding box center [570, 619] width 32 height 27
type input "09/04/2026"
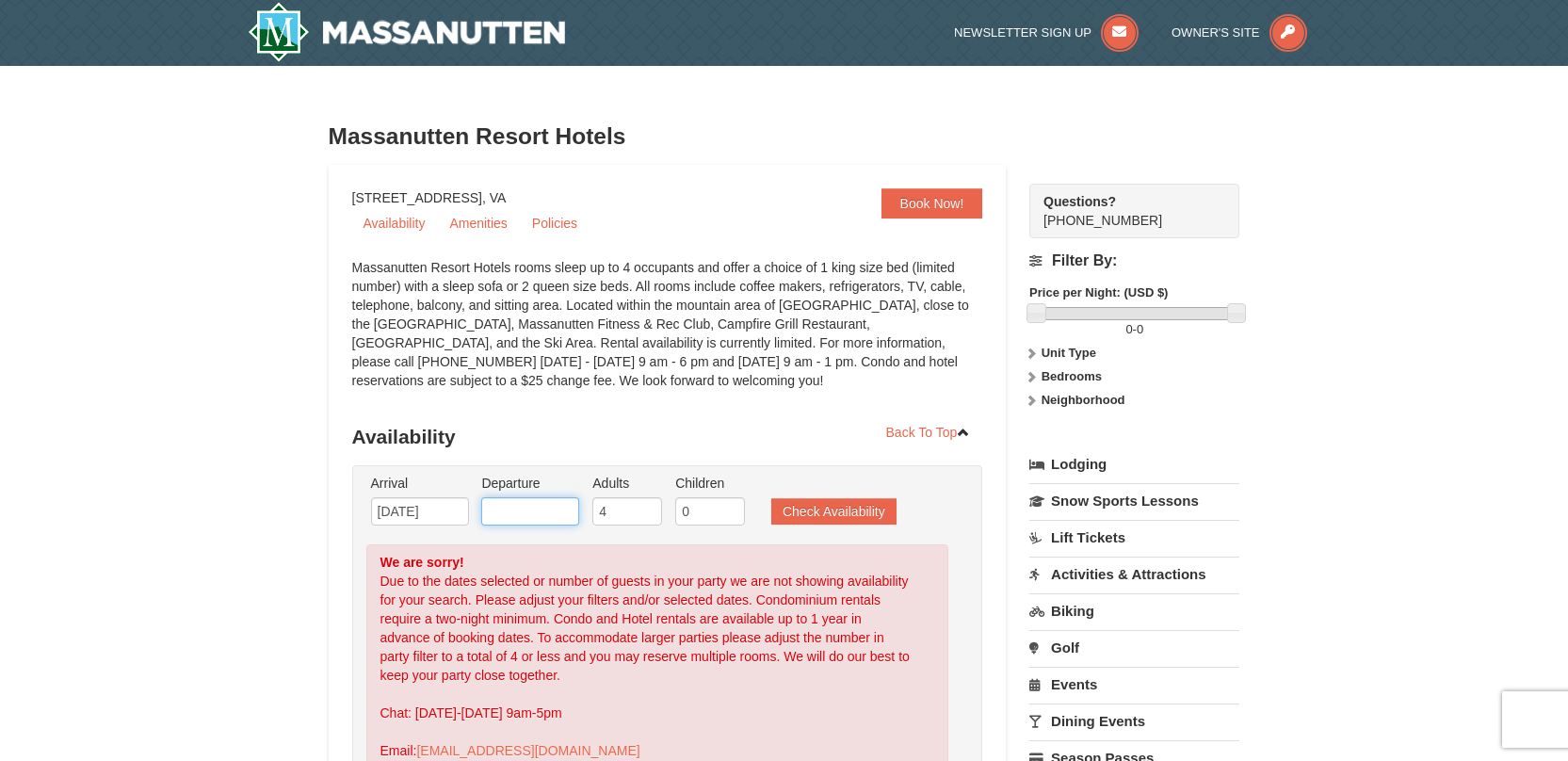
click at [576, 506] on input "text" at bounding box center [530, 511] width 98 height 28
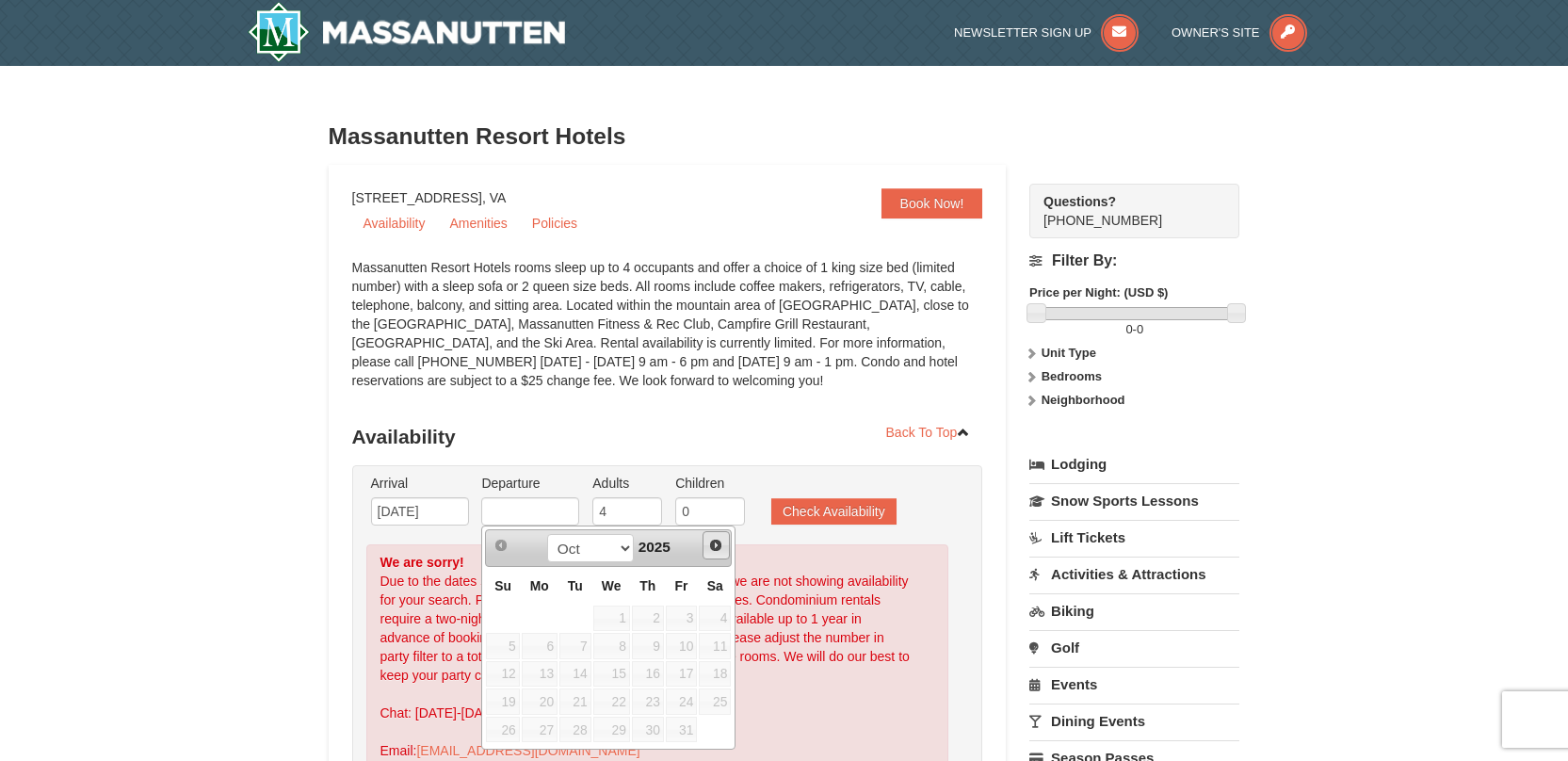
click at [716, 545] on span "Next" at bounding box center [716, 545] width 15 height 15
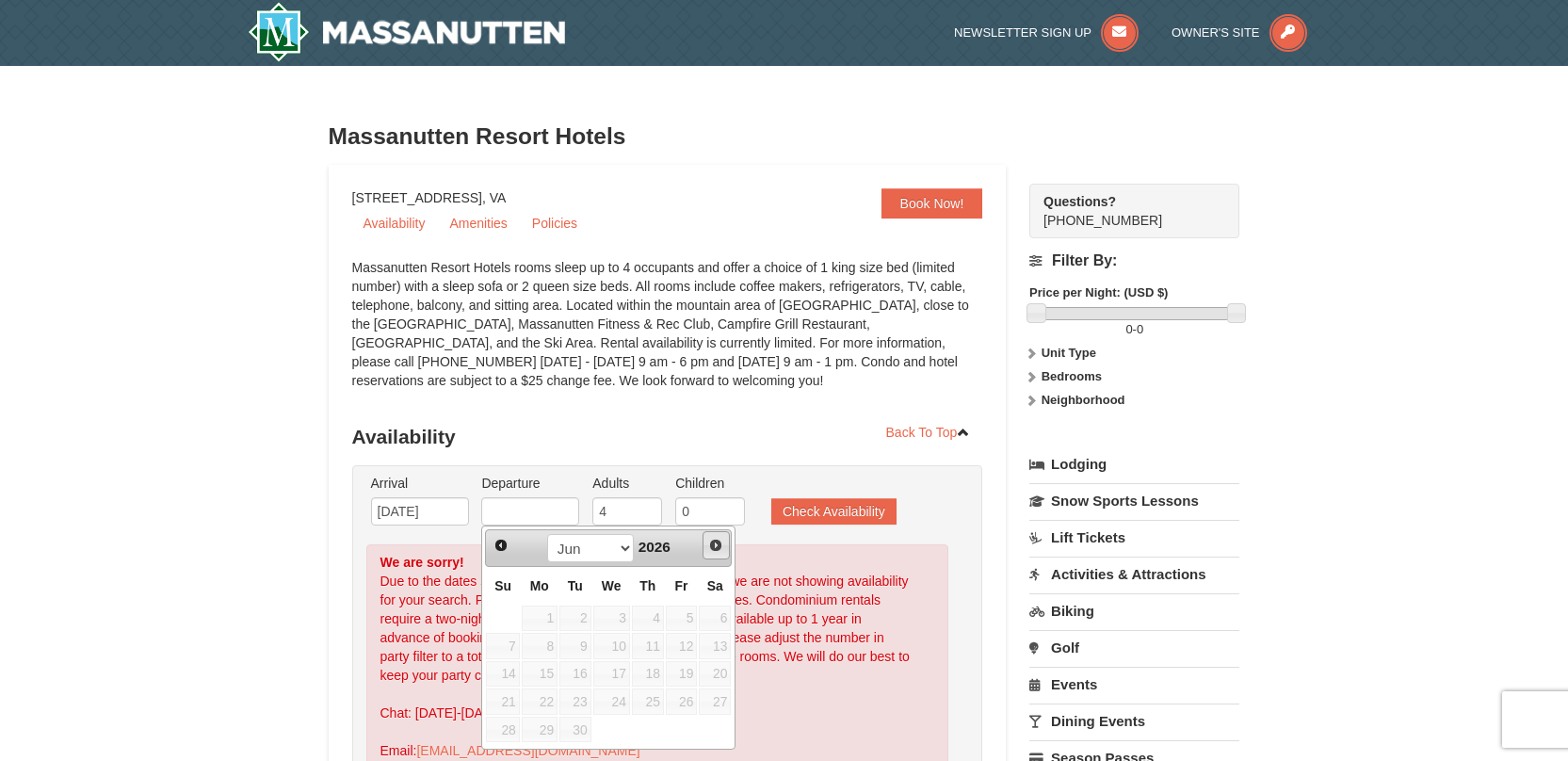
click at [716, 545] on span "Next" at bounding box center [716, 545] width 15 height 15
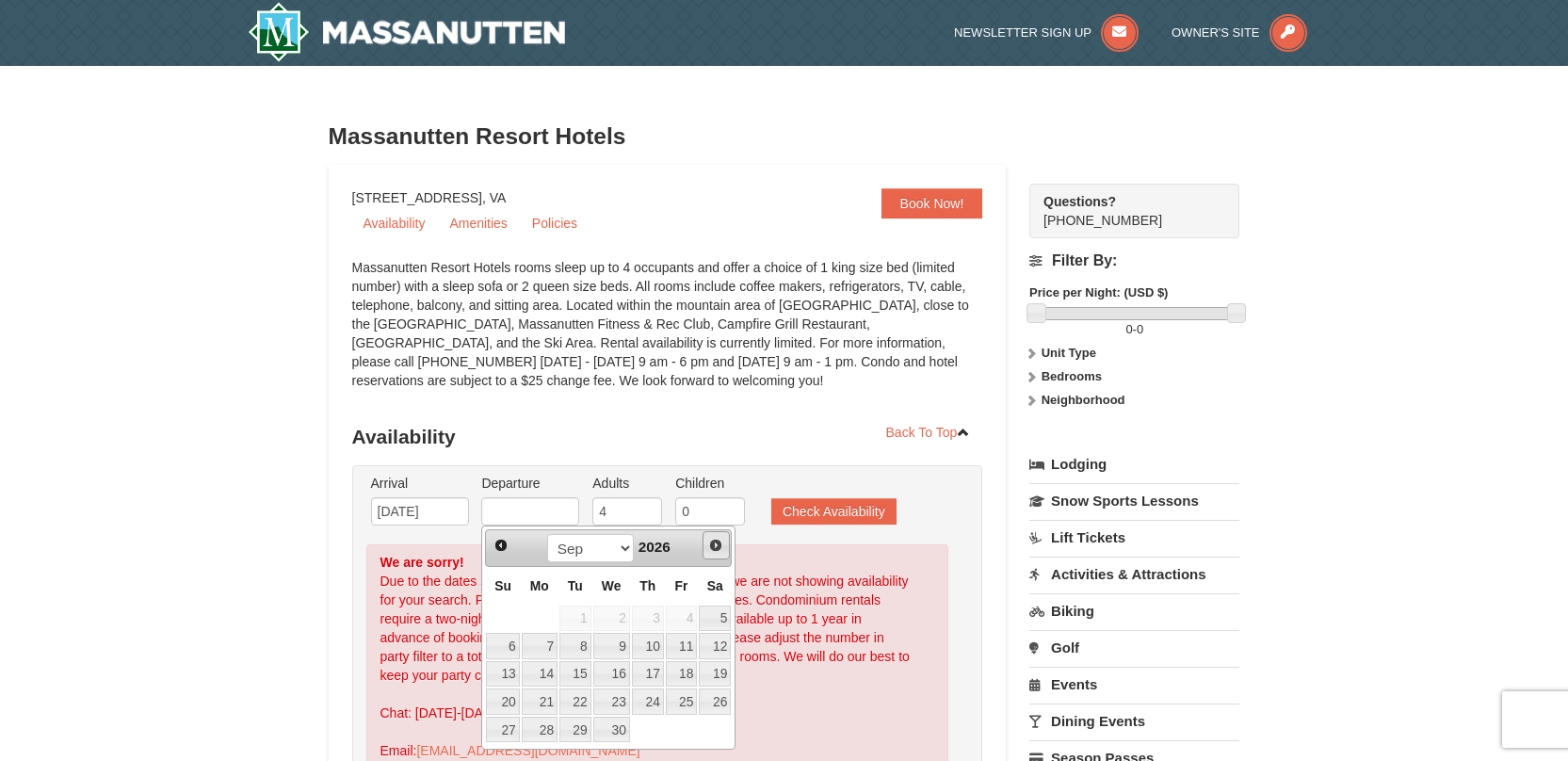
click at [716, 545] on span "Next" at bounding box center [716, 545] width 15 height 15
click at [483, 547] on div "Prev Next Jan Feb Mar Apr May Jun Jul Aug Sep Oct Nov Dec 2026 Su Mo Tu We Th F…" at bounding box center [608, 637] width 254 height 224
click at [494, 543] on span "Prev" at bounding box center [501, 545] width 15 height 15
click at [516, 648] on link "6" at bounding box center [502, 646] width 33 height 27
type input "09/06/2026"
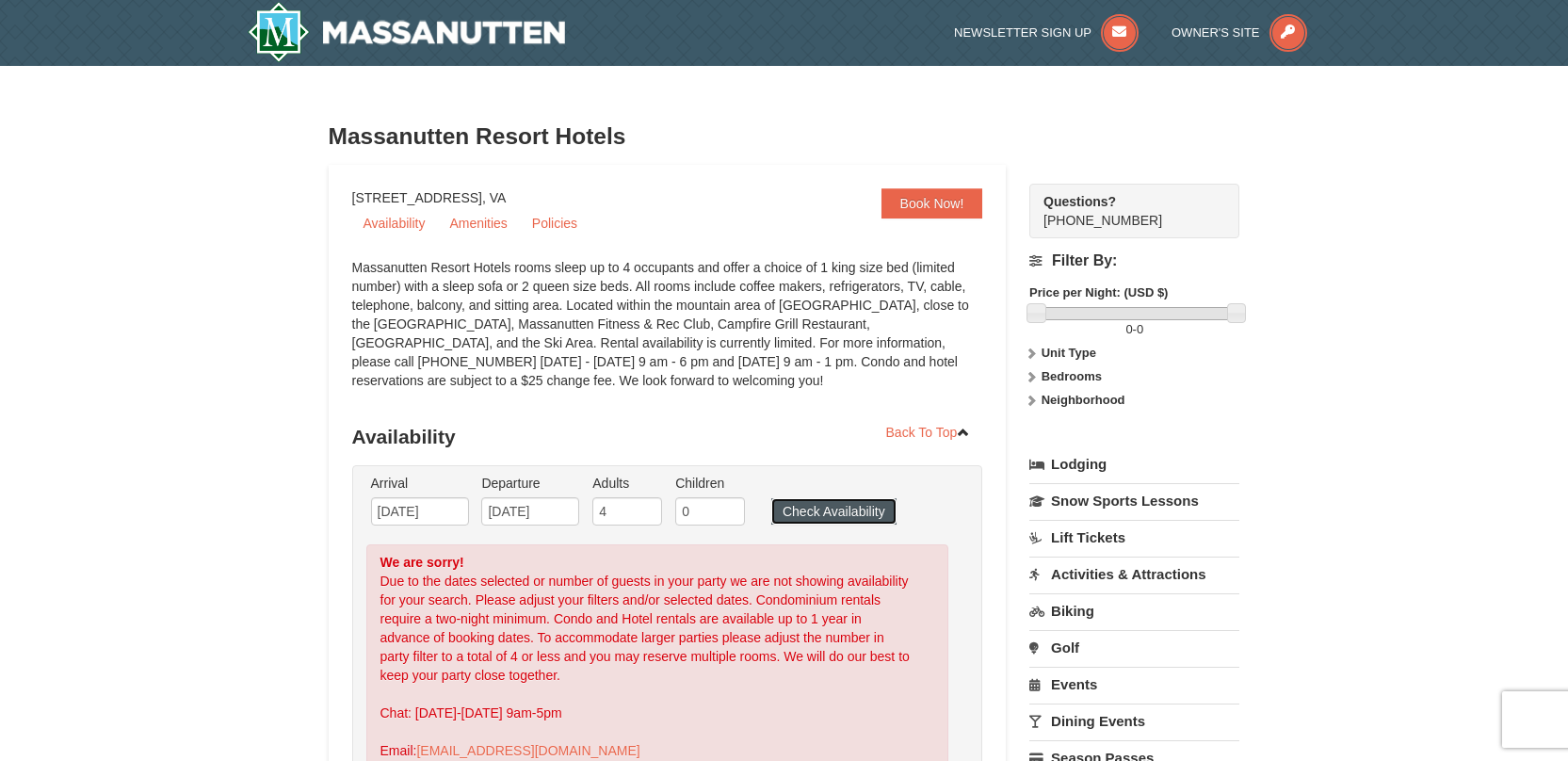
click at [804, 510] on button "Check Availability" at bounding box center [834, 512] width 126 height 27
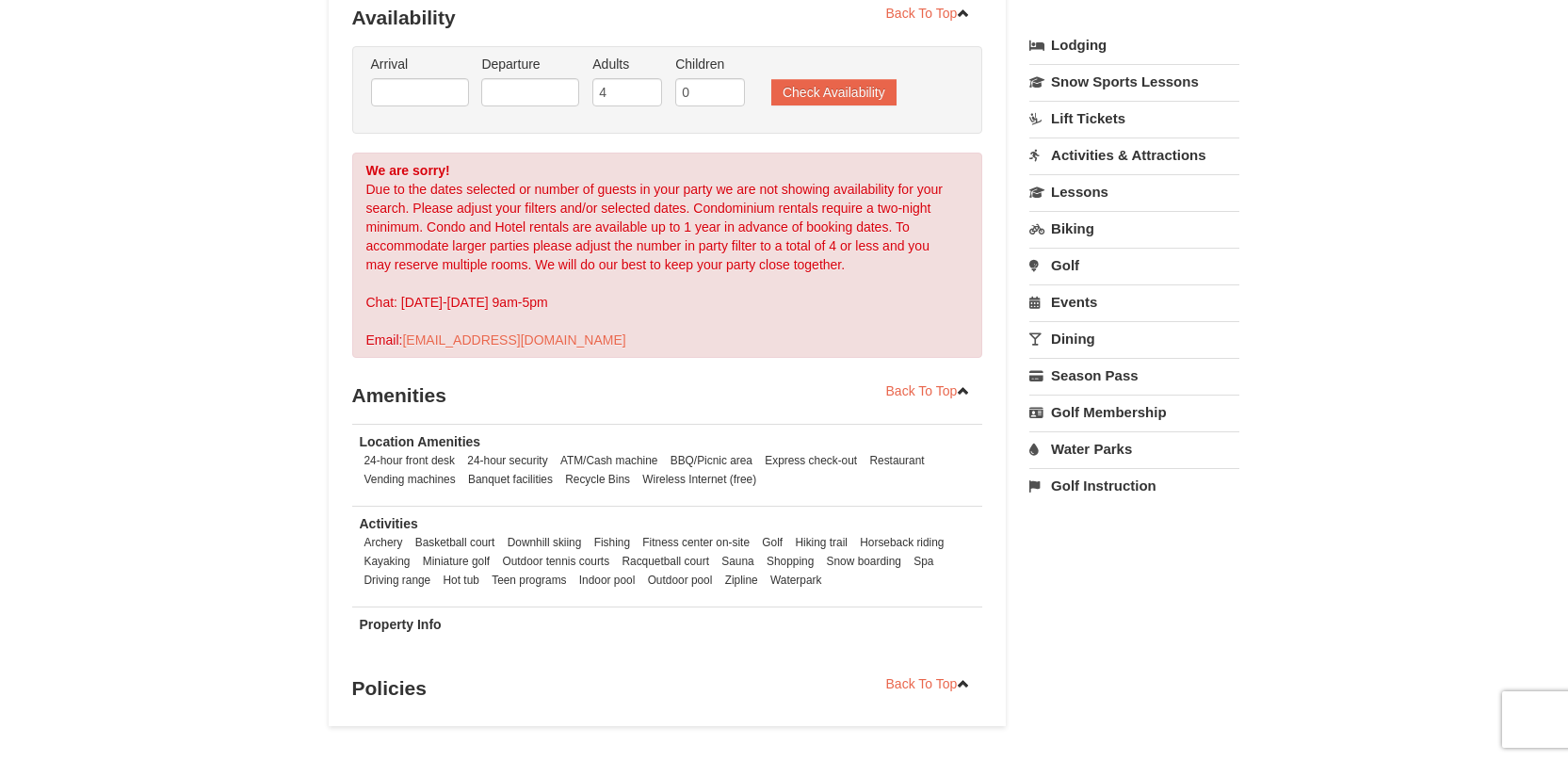
scroll to position [418, 0]
select select "10"
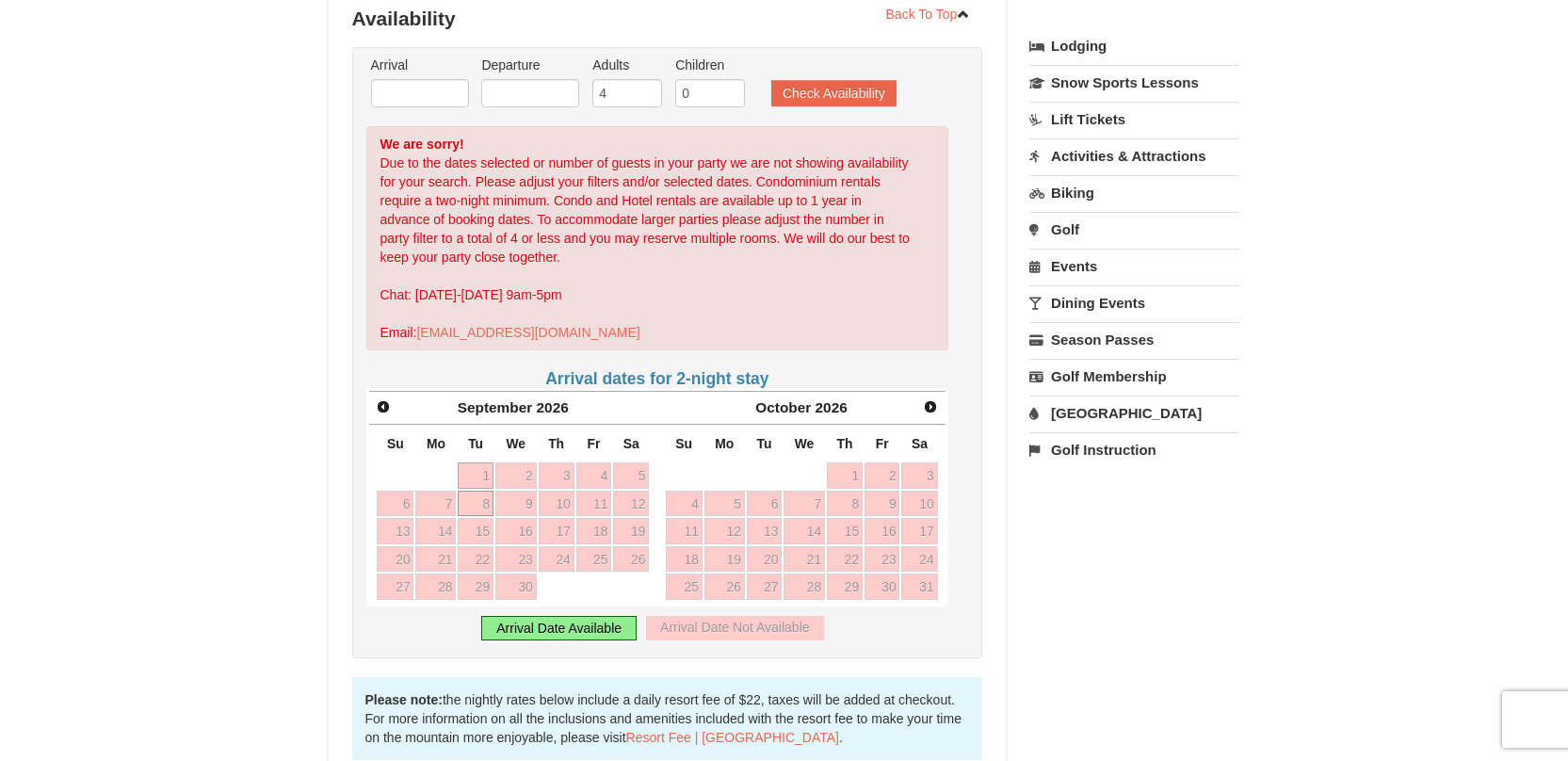
click at [473, 498] on link "8" at bounding box center [475, 504] width 35 height 27
click at [472, 472] on link "1" at bounding box center [475, 475] width 35 height 27
type input "09/01/2026"
click at [509, 467] on link "2" at bounding box center [516, 475] width 41 height 27
click at [528, 535] on link "16" at bounding box center [516, 531] width 41 height 27
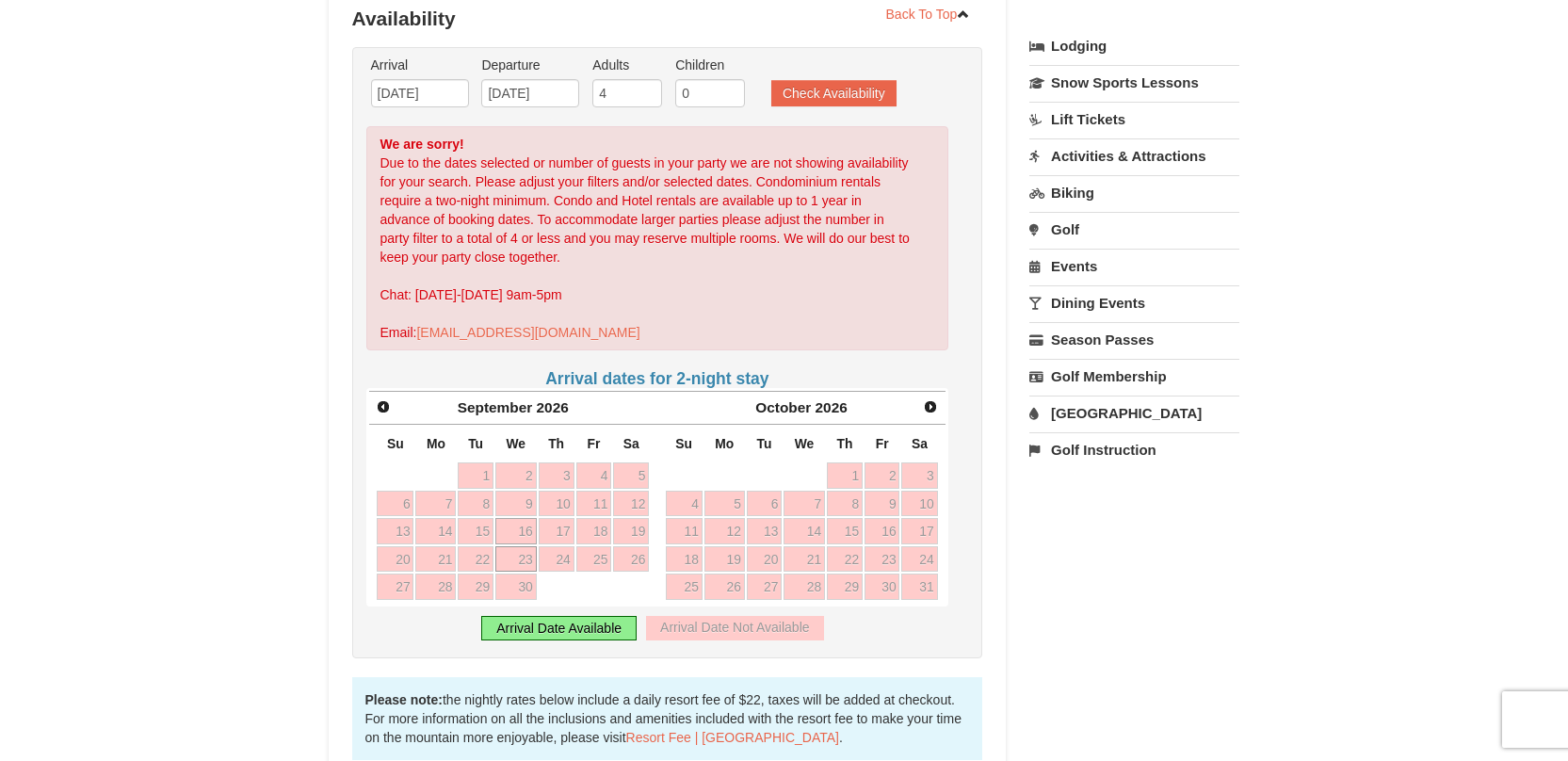
click at [509, 564] on link "23" at bounding box center [516, 560] width 41 height 27
click at [450, 577] on link "28" at bounding box center [435, 587] width 40 height 27
click at [443, 537] on link "14" at bounding box center [435, 531] width 40 height 27
click at [392, 410] on link "Prev" at bounding box center [383, 406] width 28 height 28
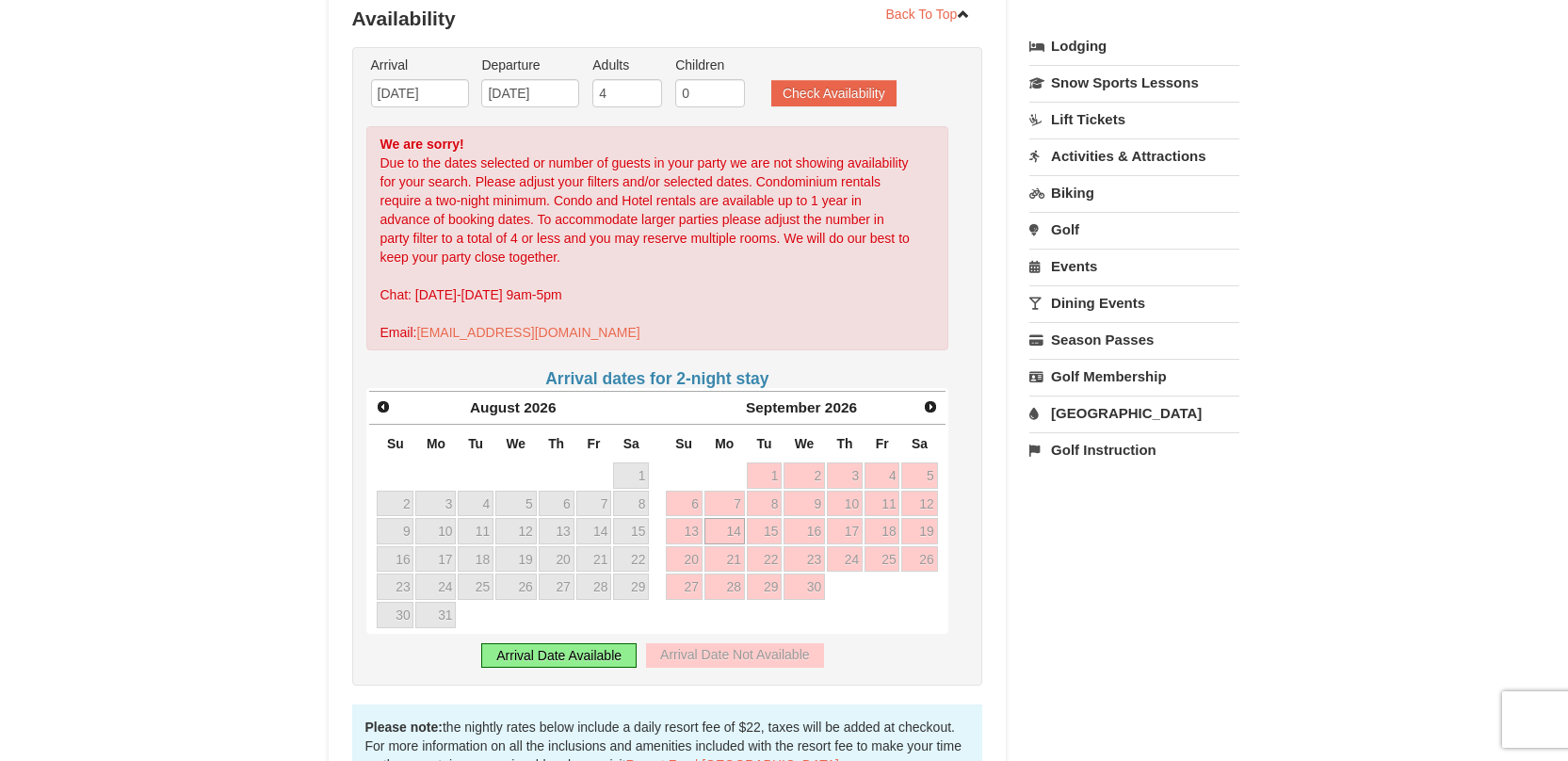
click at [663, 380] on h4 "Arrival dates for 2-night stay" at bounding box center [657, 379] width 583 height 19
click at [773, 471] on link "1" at bounding box center [764, 475] width 35 height 27
click at [772, 659] on div "Arrival Date Not Available" at bounding box center [734, 656] width 177 height 25
click at [582, 651] on div "Arrival Date Available" at bounding box center [559, 656] width 155 height 25
click at [708, 658] on div "Arrival Date Not Available" at bounding box center [734, 656] width 177 height 25
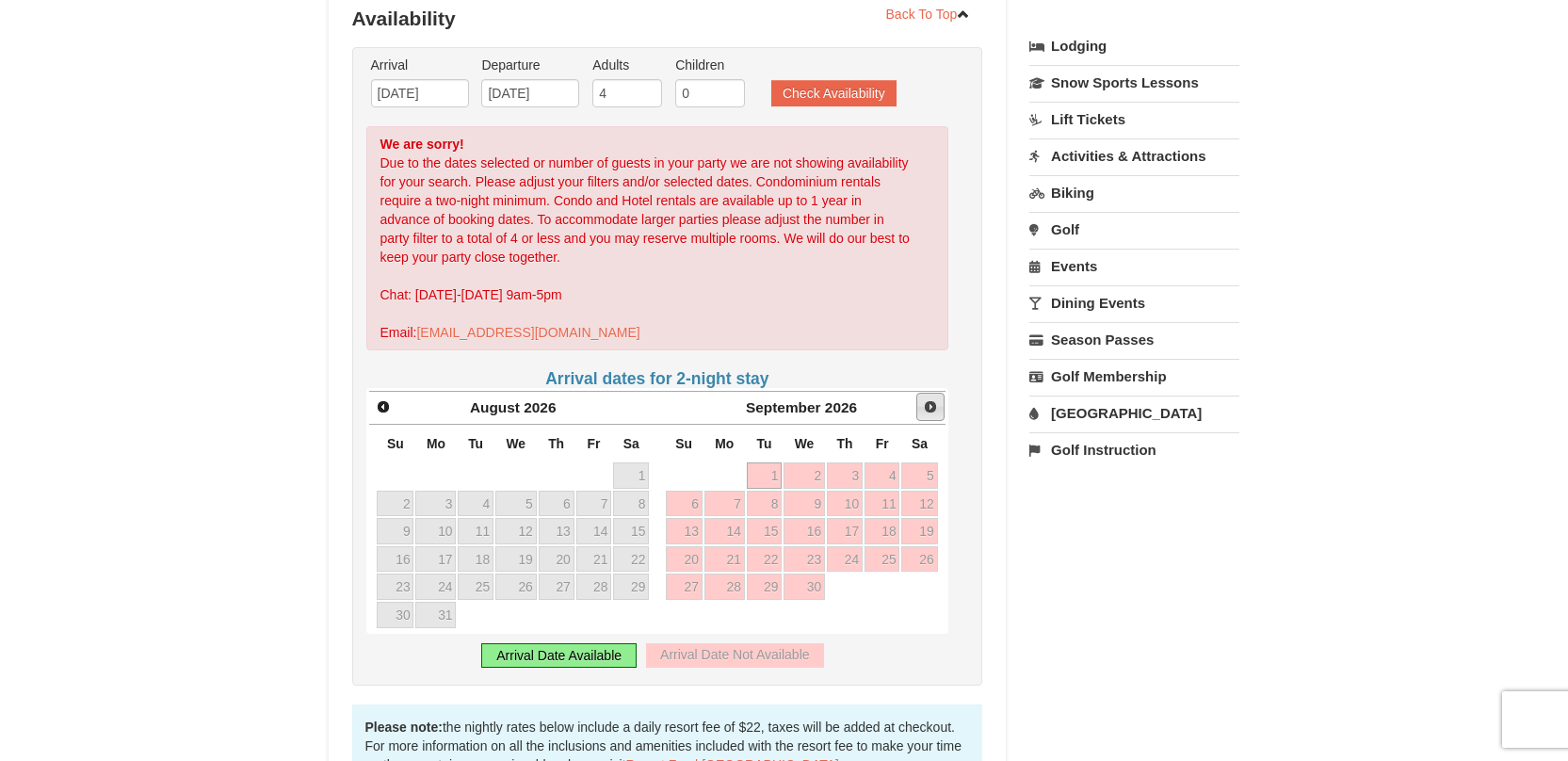
click at [930, 406] on span "Next" at bounding box center [931, 407] width 15 height 15
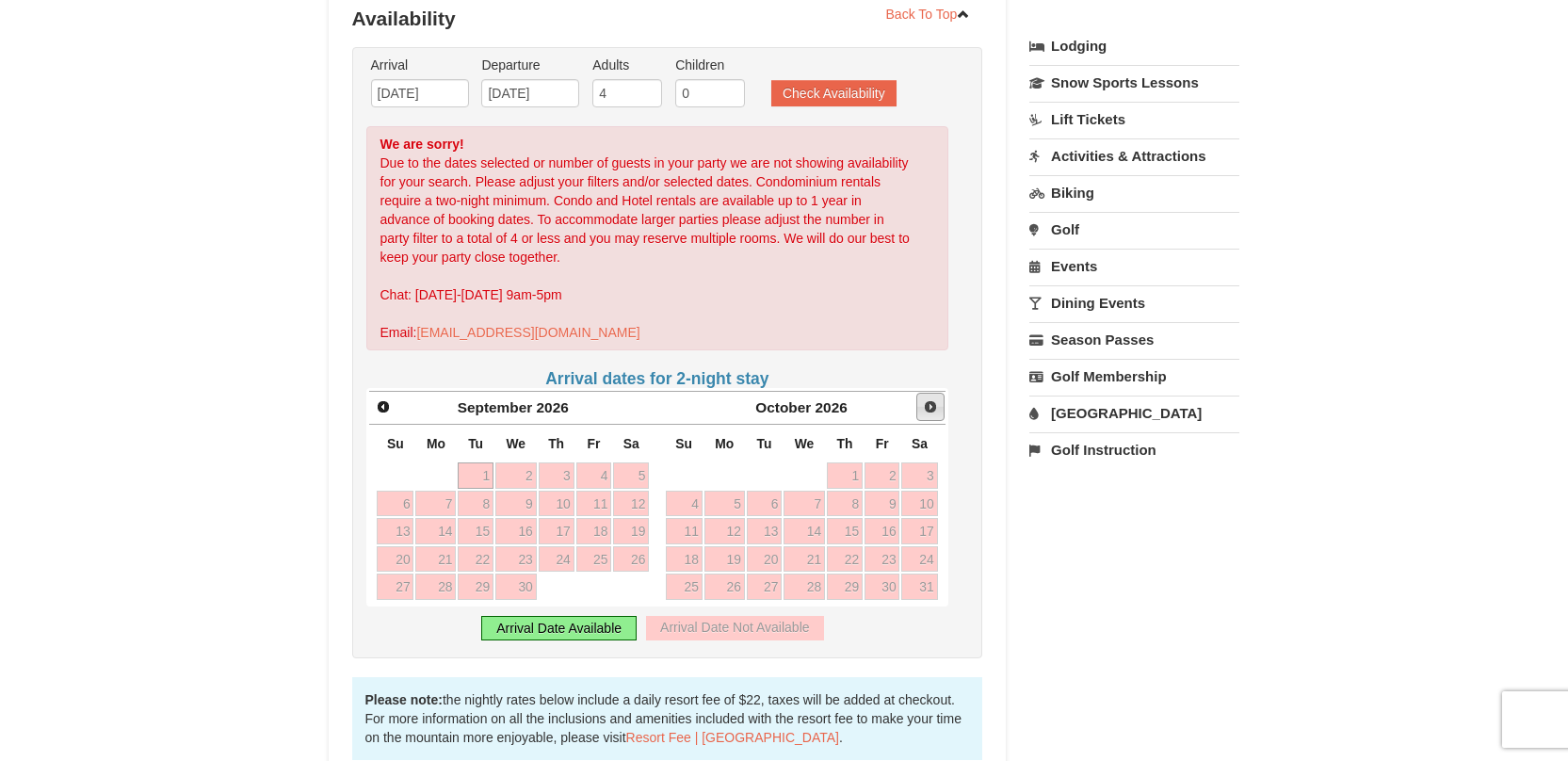
click at [930, 406] on span "Next" at bounding box center [931, 407] width 15 height 15
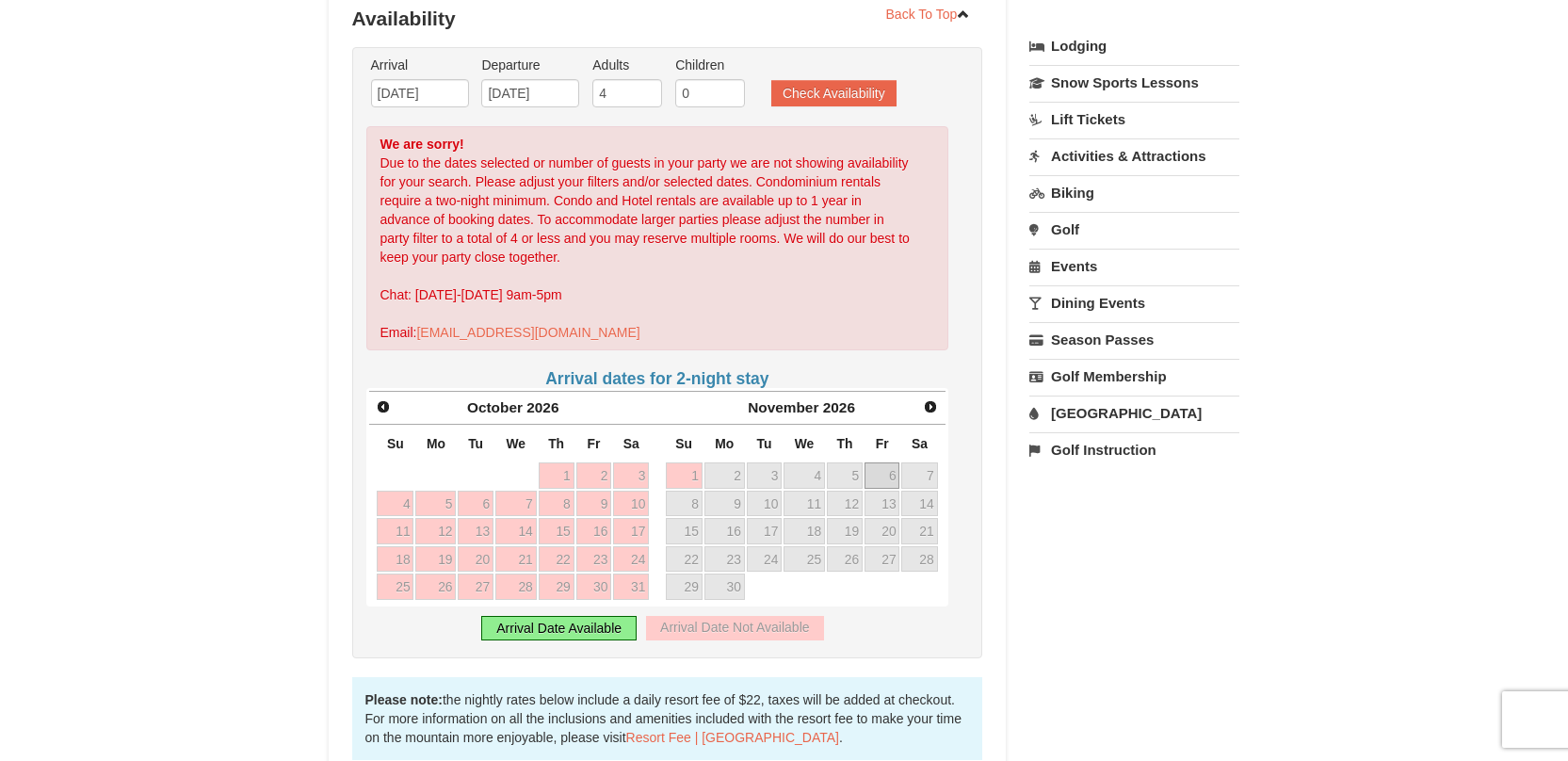
click at [894, 468] on link "6" at bounding box center [882, 475] width 35 height 27
click at [838, 531] on link "19" at bounding box center [844, 531] width 35 height 27
click at [794, 567] on link "25" at bounding box center [803, 560] width 41 height 27
click at [651, 568] on div "Prev October 2026 Su Mo Tu We Th Fr Sa 27 28 29 30 1 2 3 4 5 6 7 8 9 10 11 12 1…" at bounding box center [513, 498] width 288 height 215
click at [717, 458] on th "Mo" at bounding box center [725, 443] width 42 height 36
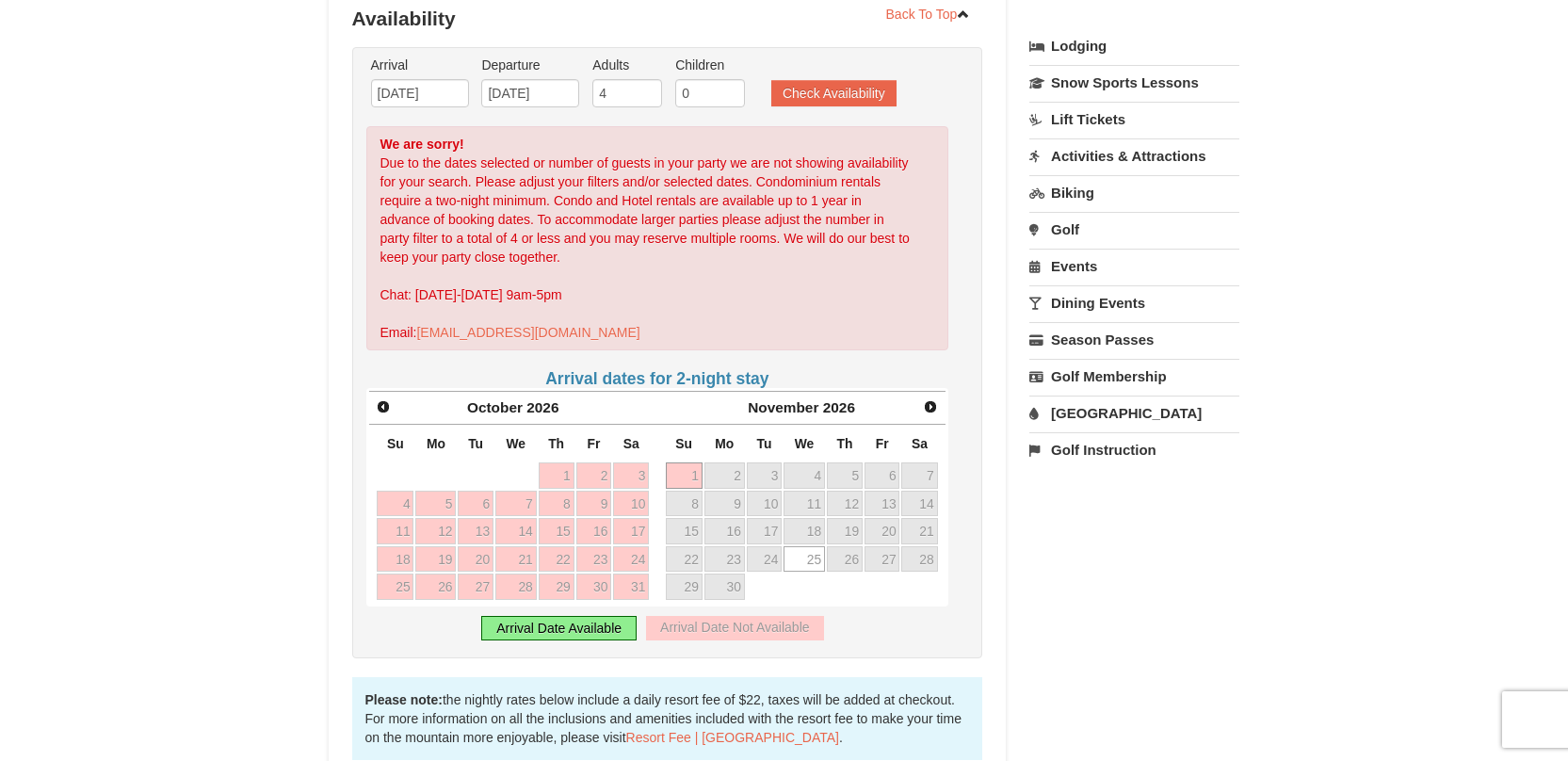
click at [687, 480] on link "1" at bounding box center [684, 475] width 36 height 27
type input "11/01/2026"
click at [380, 411] on span "Prev" at bounding box center [383, 407] width 15 height 15
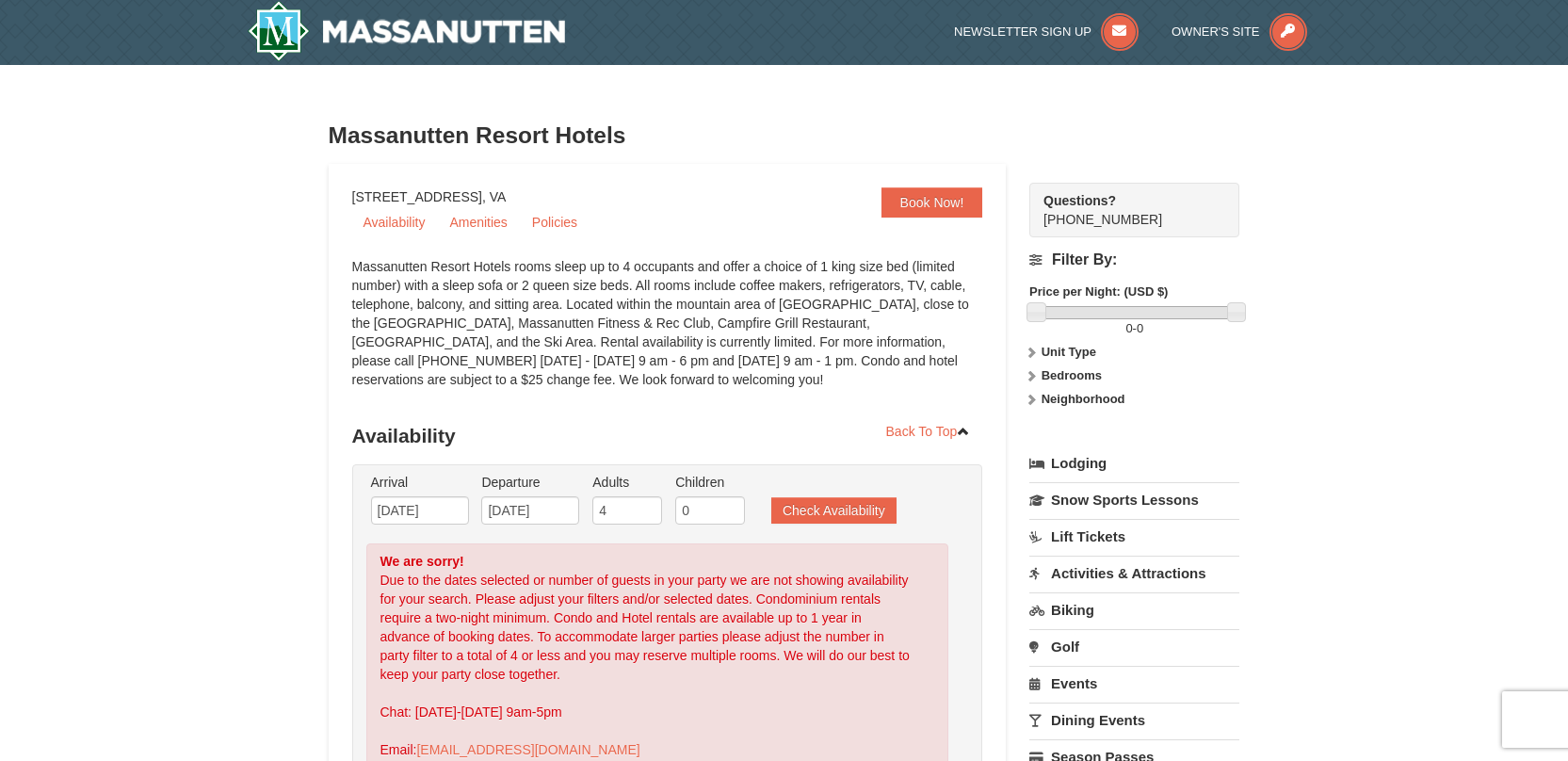
scroll to position [0, 0]
